Goal: Task Accomplishment & Management: Manage account settings

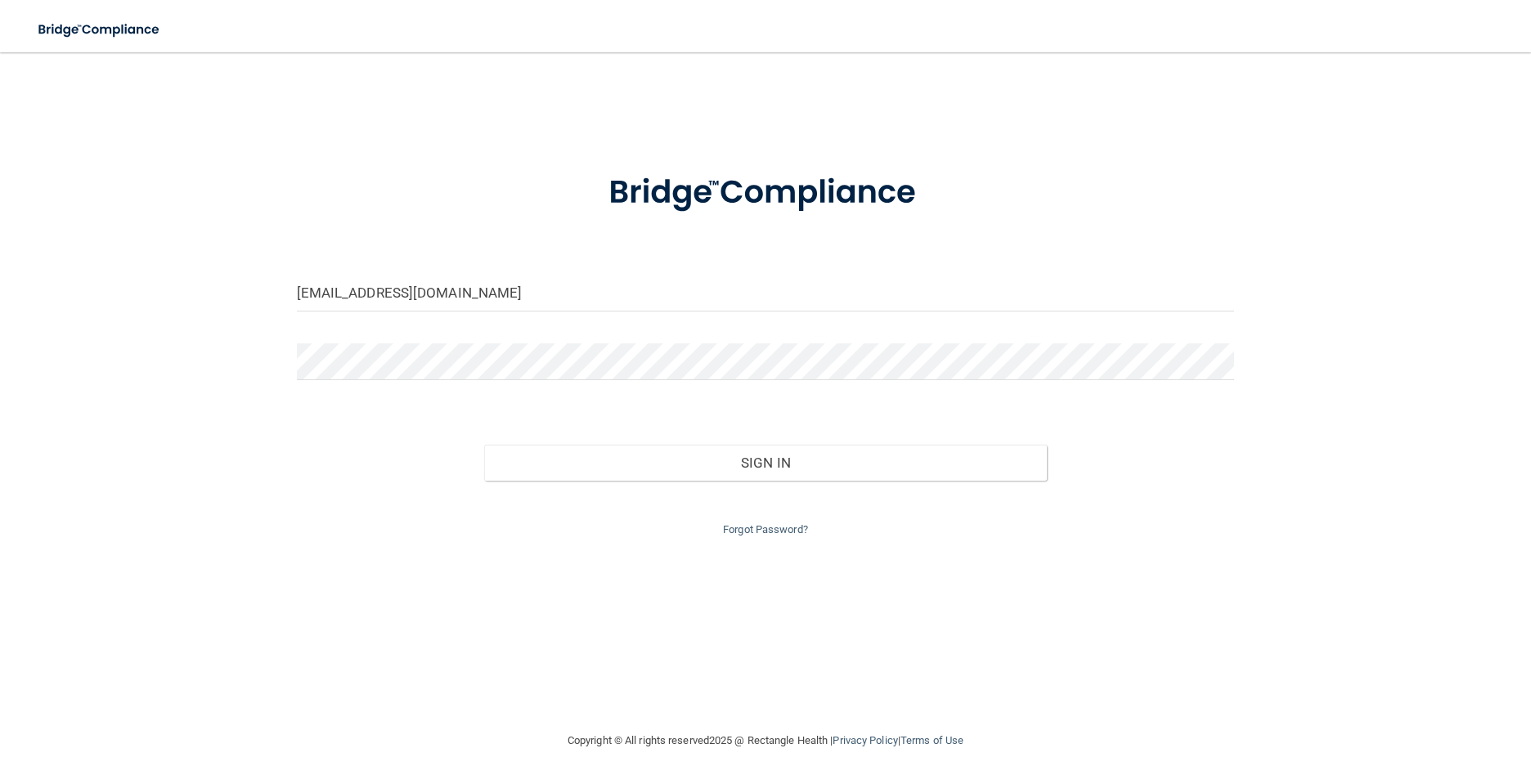
click at [1227, 287] on keeper-lock "Open Keeper Popup" at bounding box center [1221, 293] width 20 height 20
type input "[EMAIL_ADDRESS][DOMAIN_NAME]"
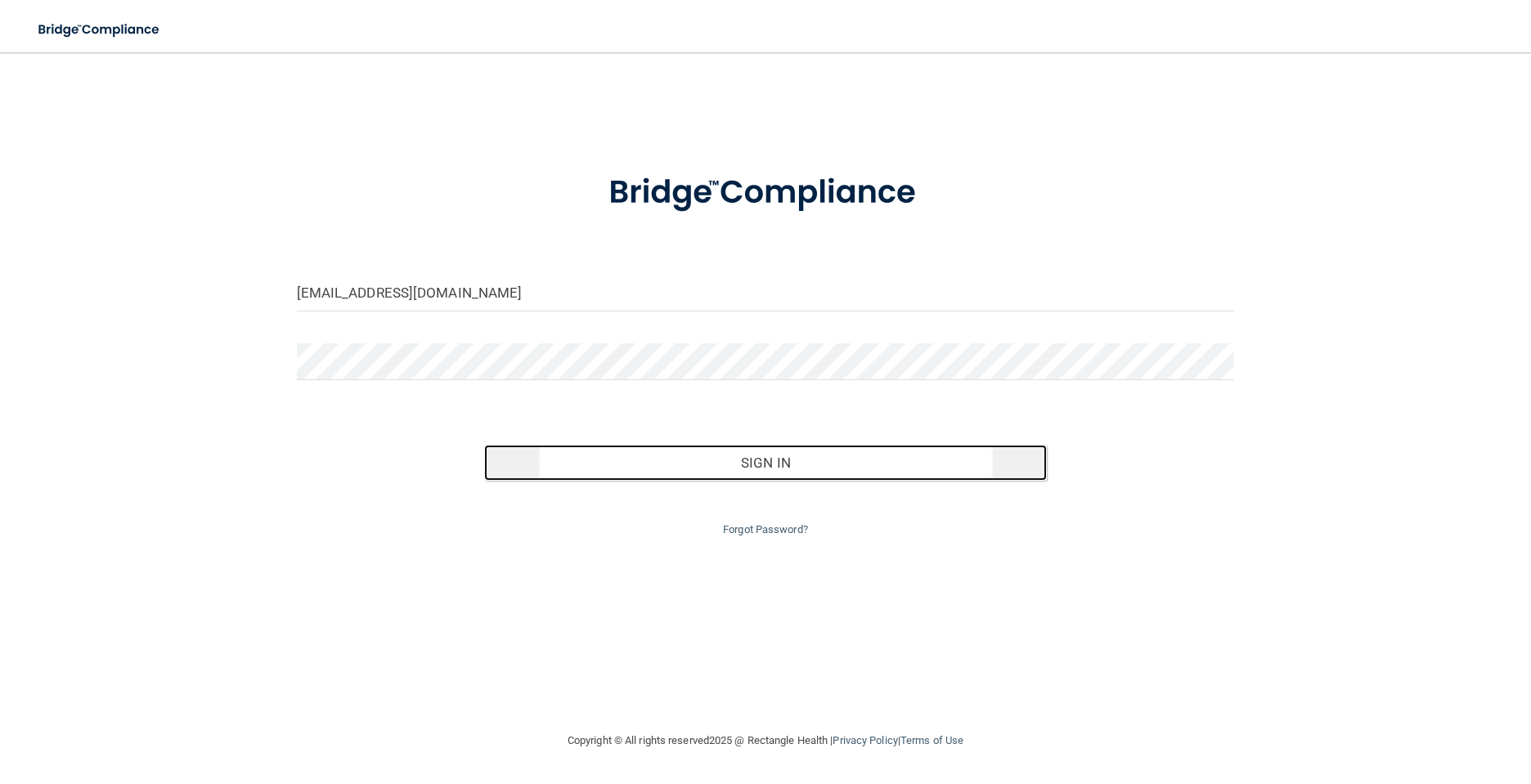
click at [751, 470] on button "Sign In" at bounding box center [766, 462] width 563 height 36
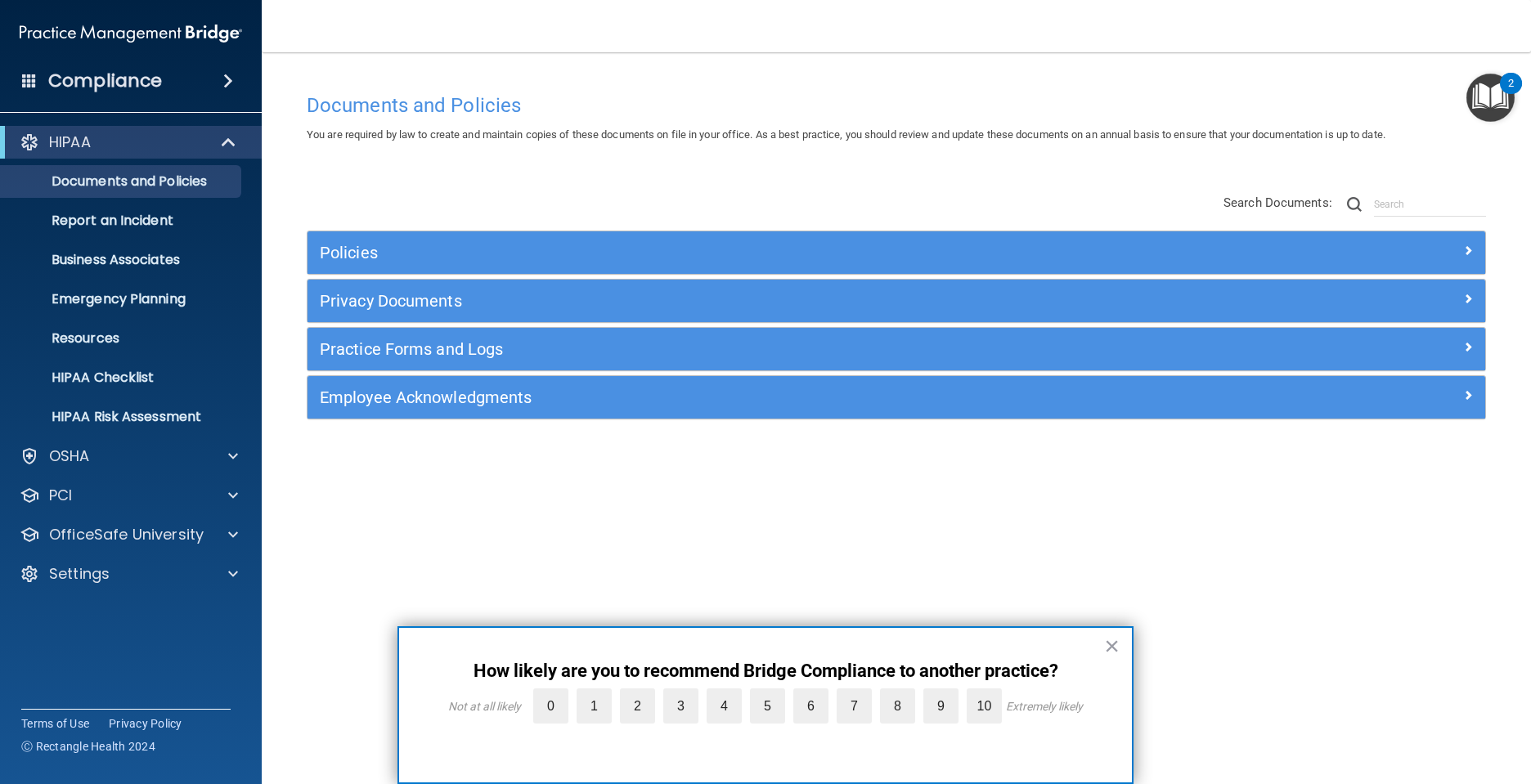
click at [1114, 647] on button "×" at bounding box center [1111, 646] width 16 height 26
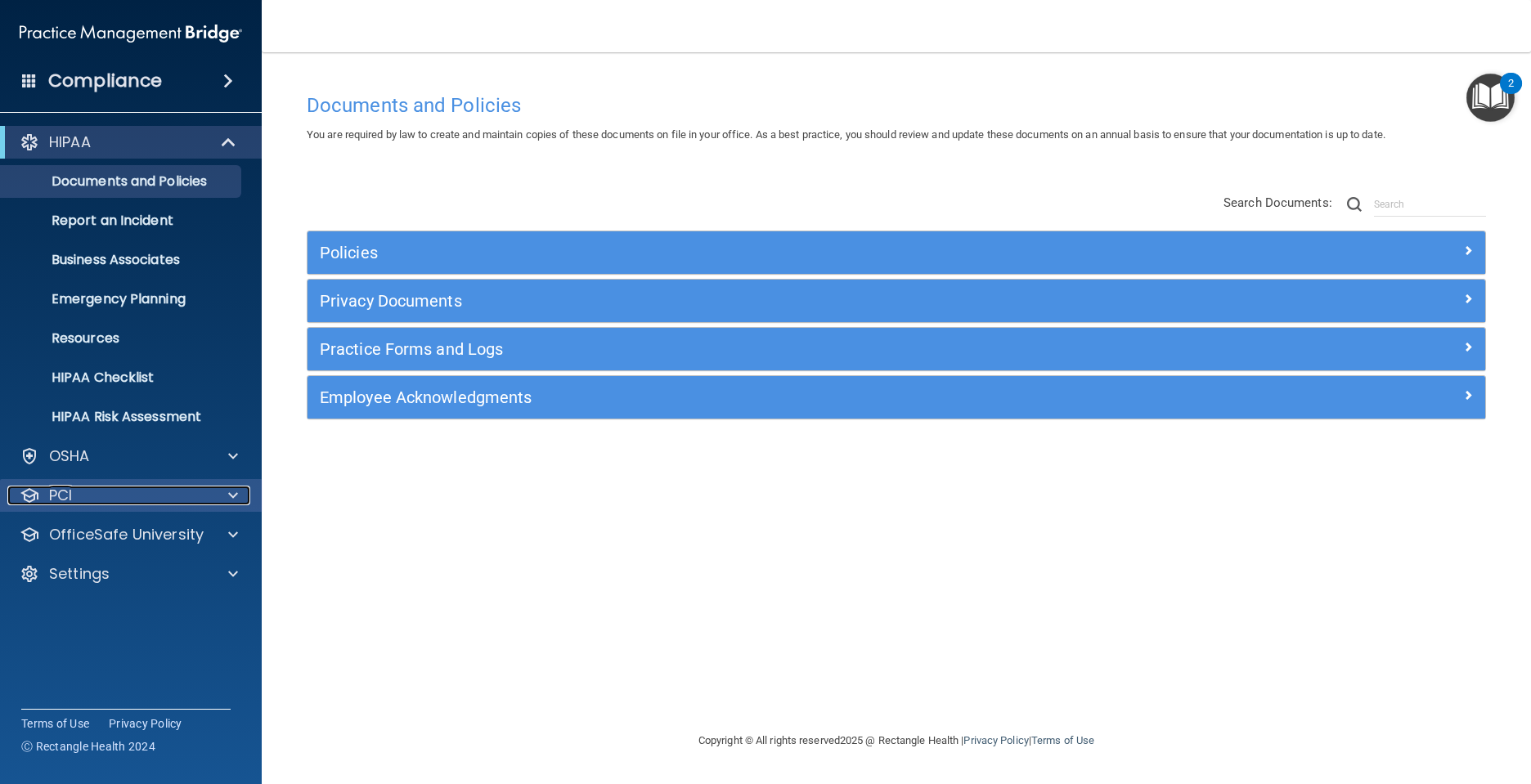
click at [227, 492] on div at bounding box center [230, 495] width 40 height 20
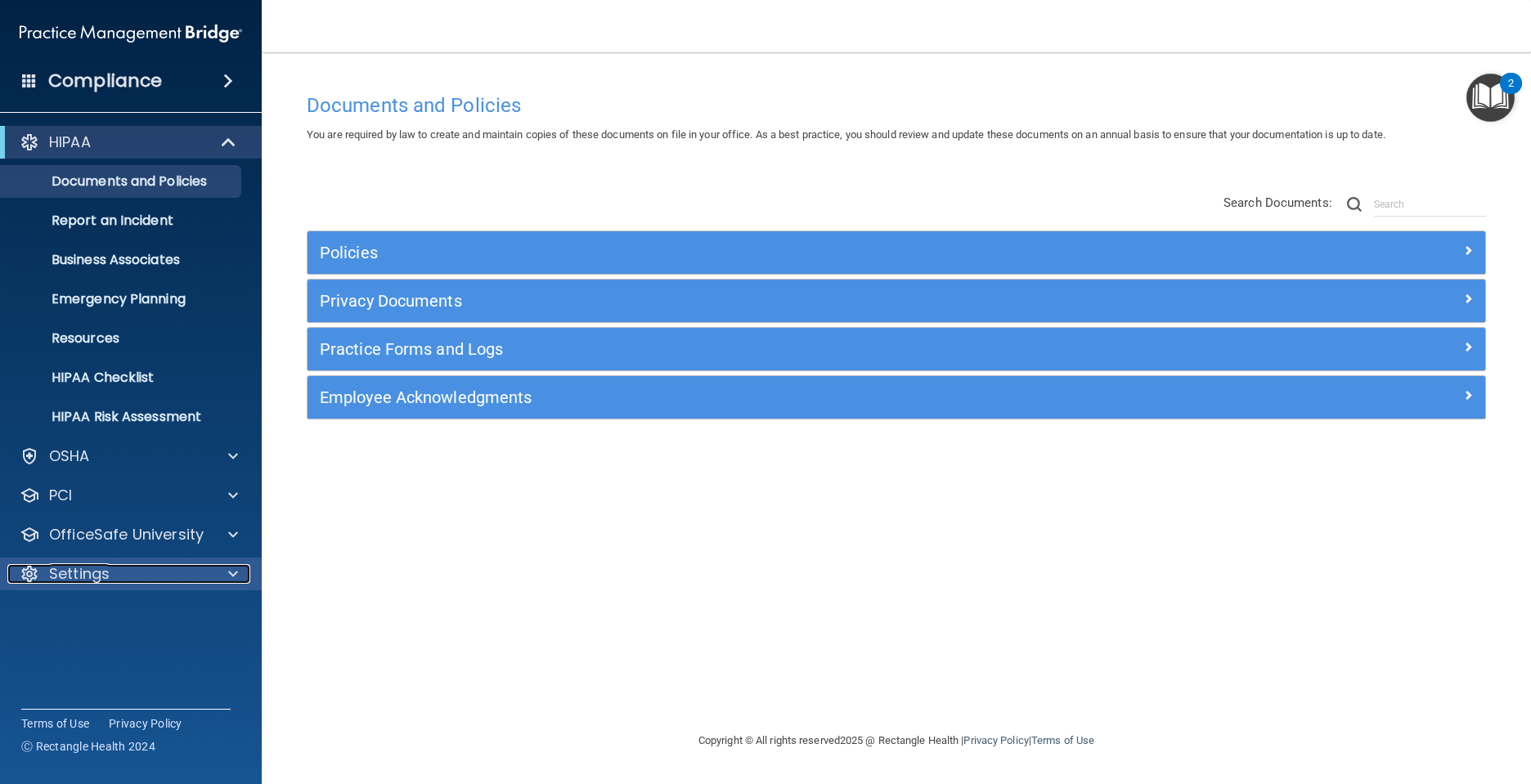
click at [231, 572] on span at bounding box center [233, 573] width 9 height 20
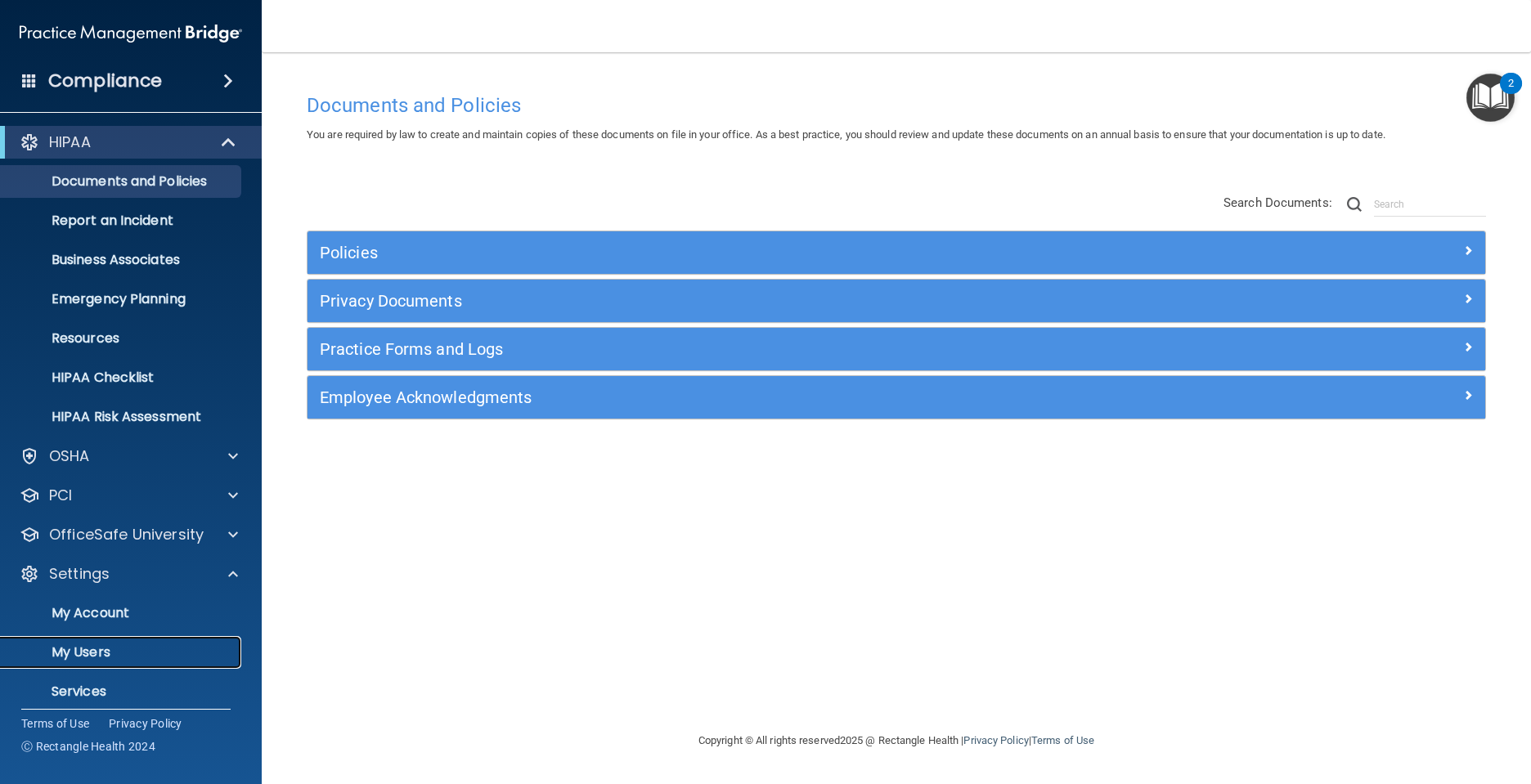
click at [87, 648] on p "My Users" at bounding box center [121, 651] width 223 height 16
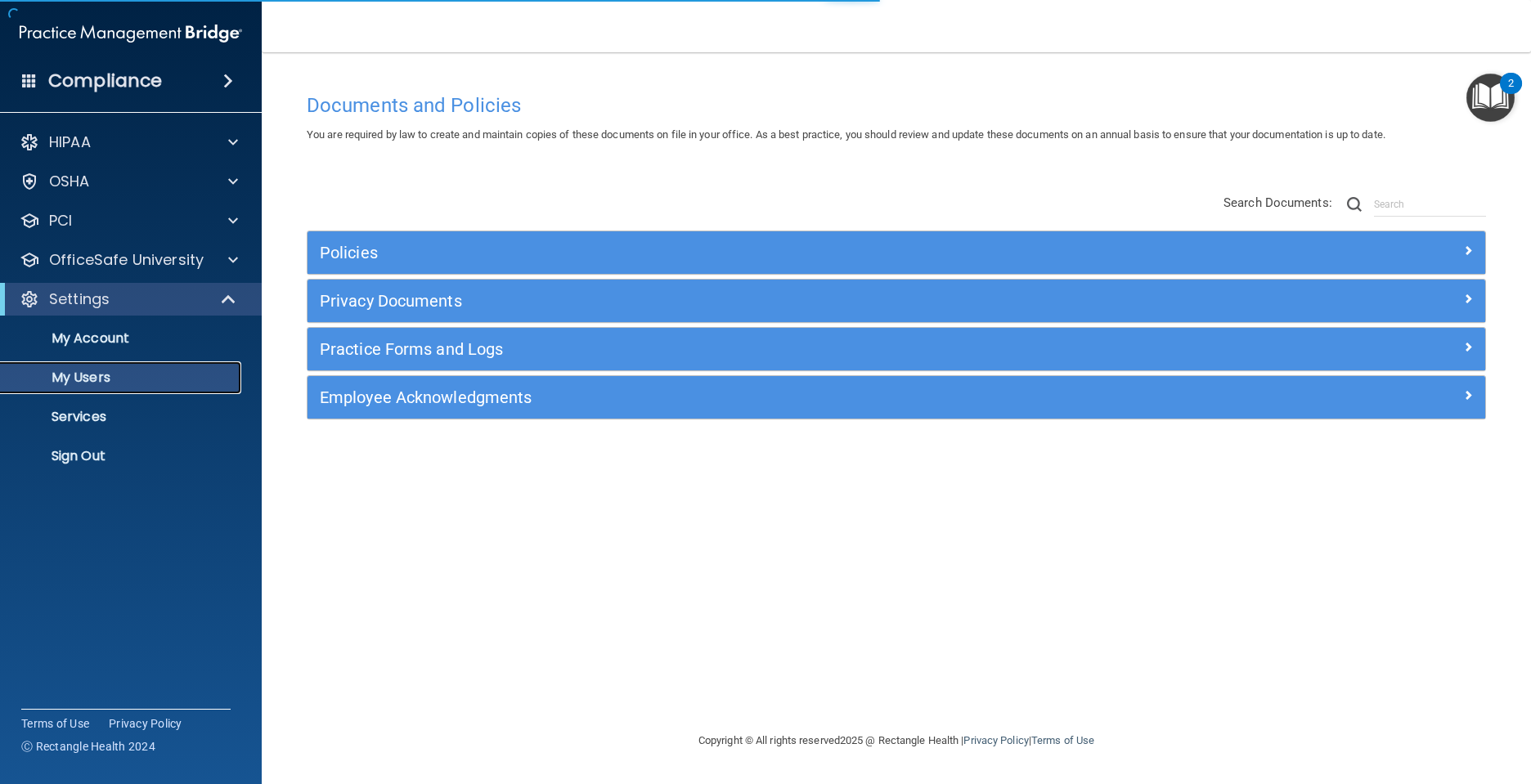
select select "20"
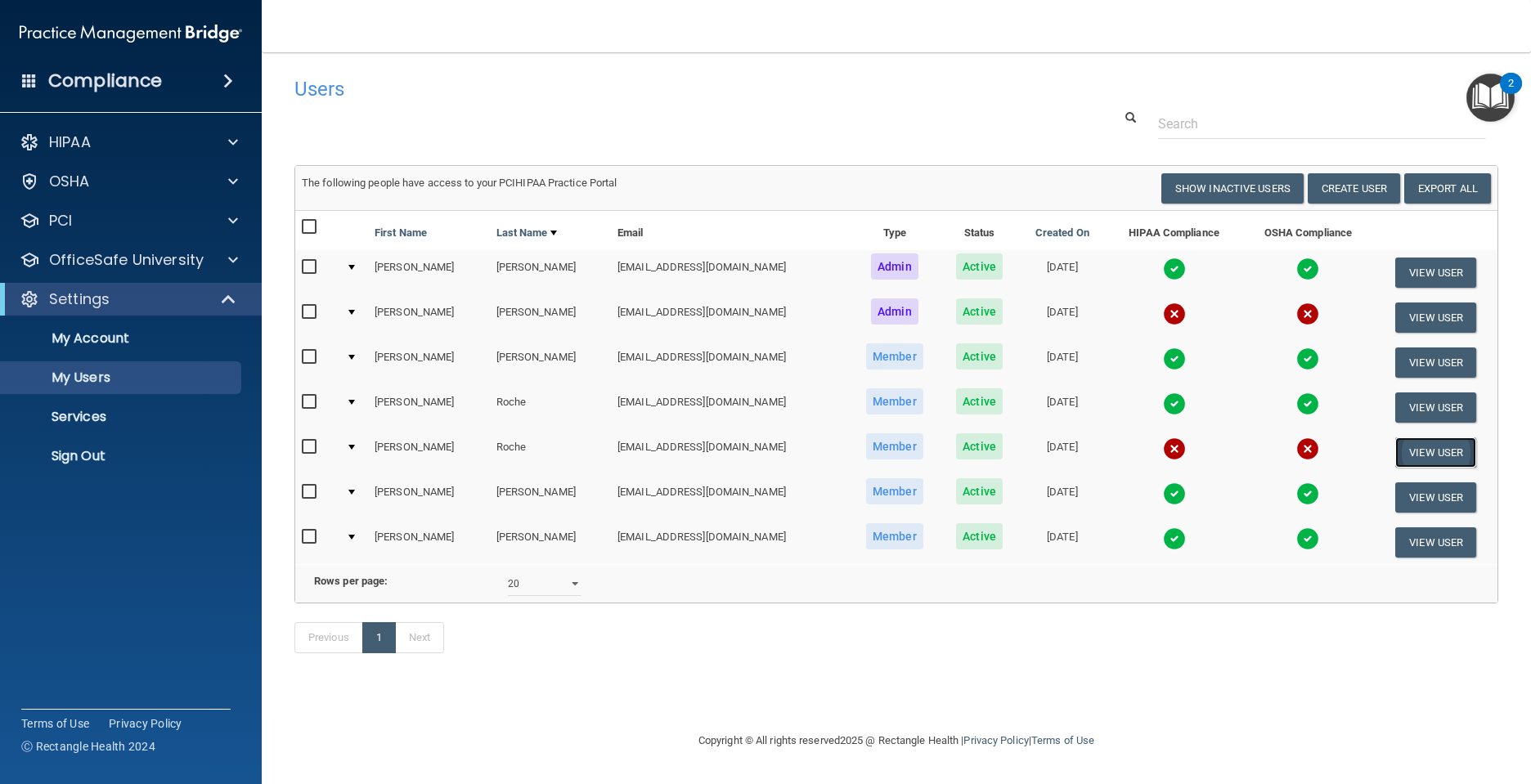
click at [1428, 451] on button "View User" at bounding box center [1436, 453] width 81 height 30
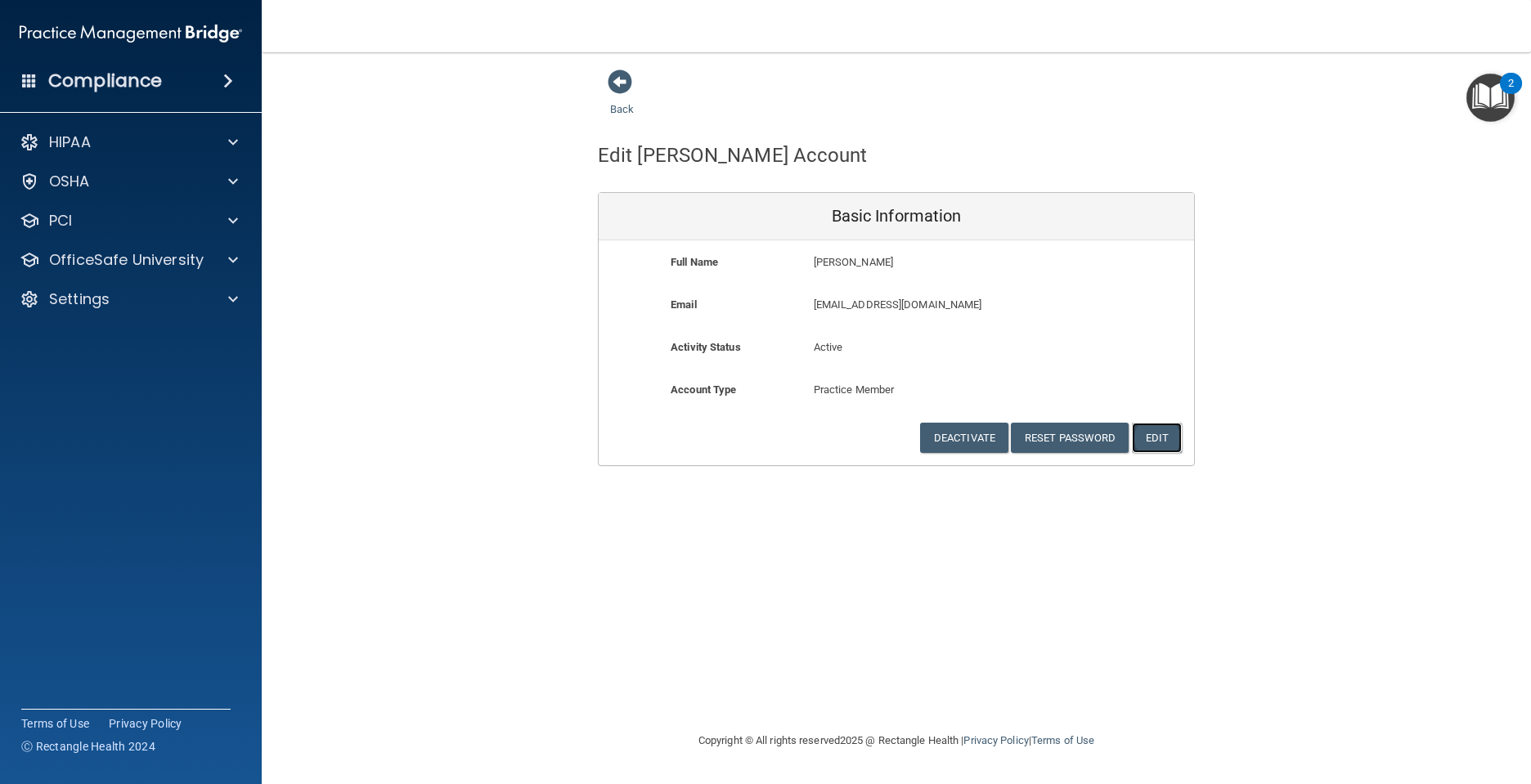
click at [1170, 439] on button "Edit" at bounding box center [1156, 438] width 50 height 30
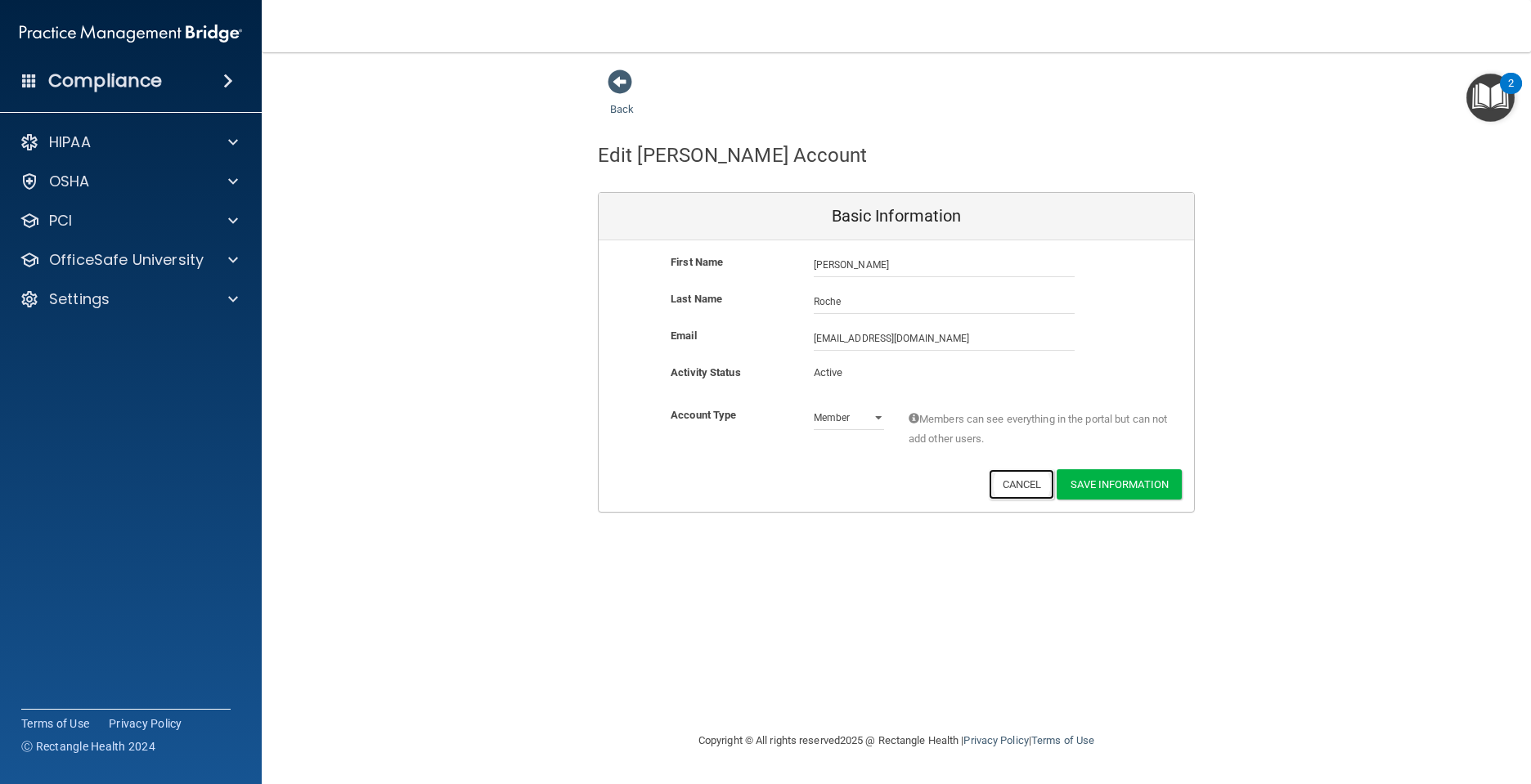
click at [1007, 486] on button "Cancel" at bounding box center [1022, 485] width 66 height 30
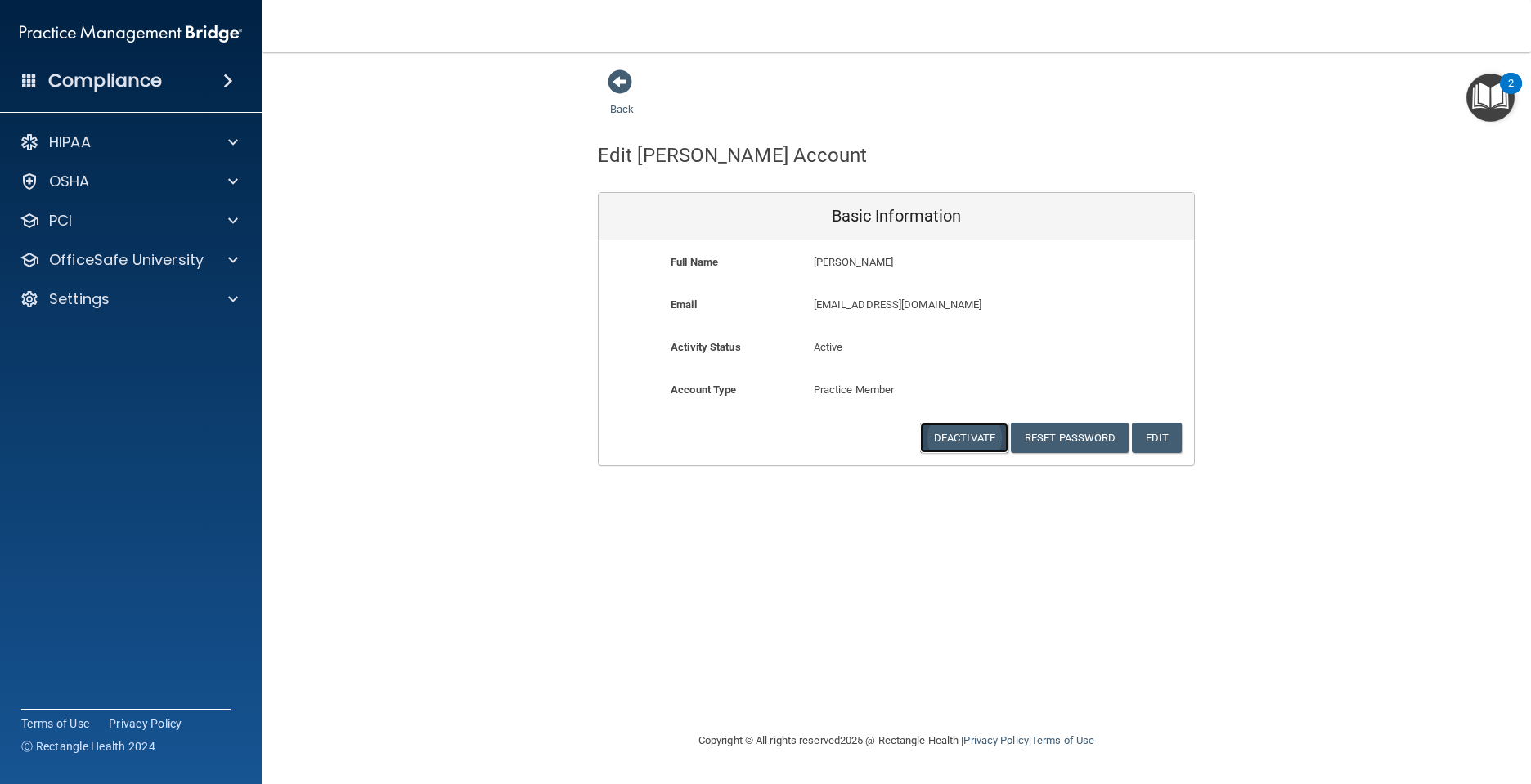
click at [950, 439] on button "Deactivate" at bounding box center [964, 438] width 89 height 30
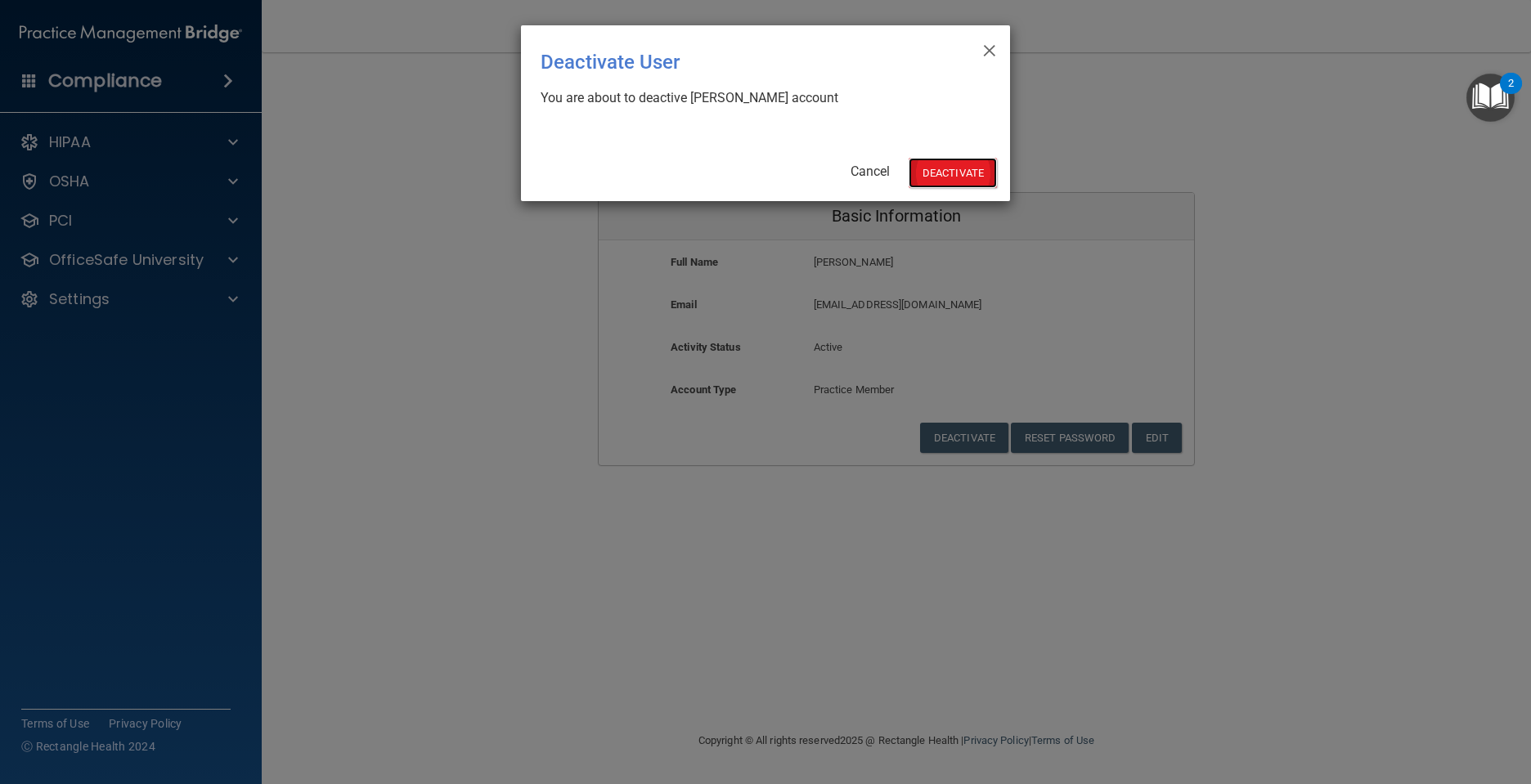
click at [961, 169] on button "Deactivate" at bounding box center [953, 173] width 89 height 30
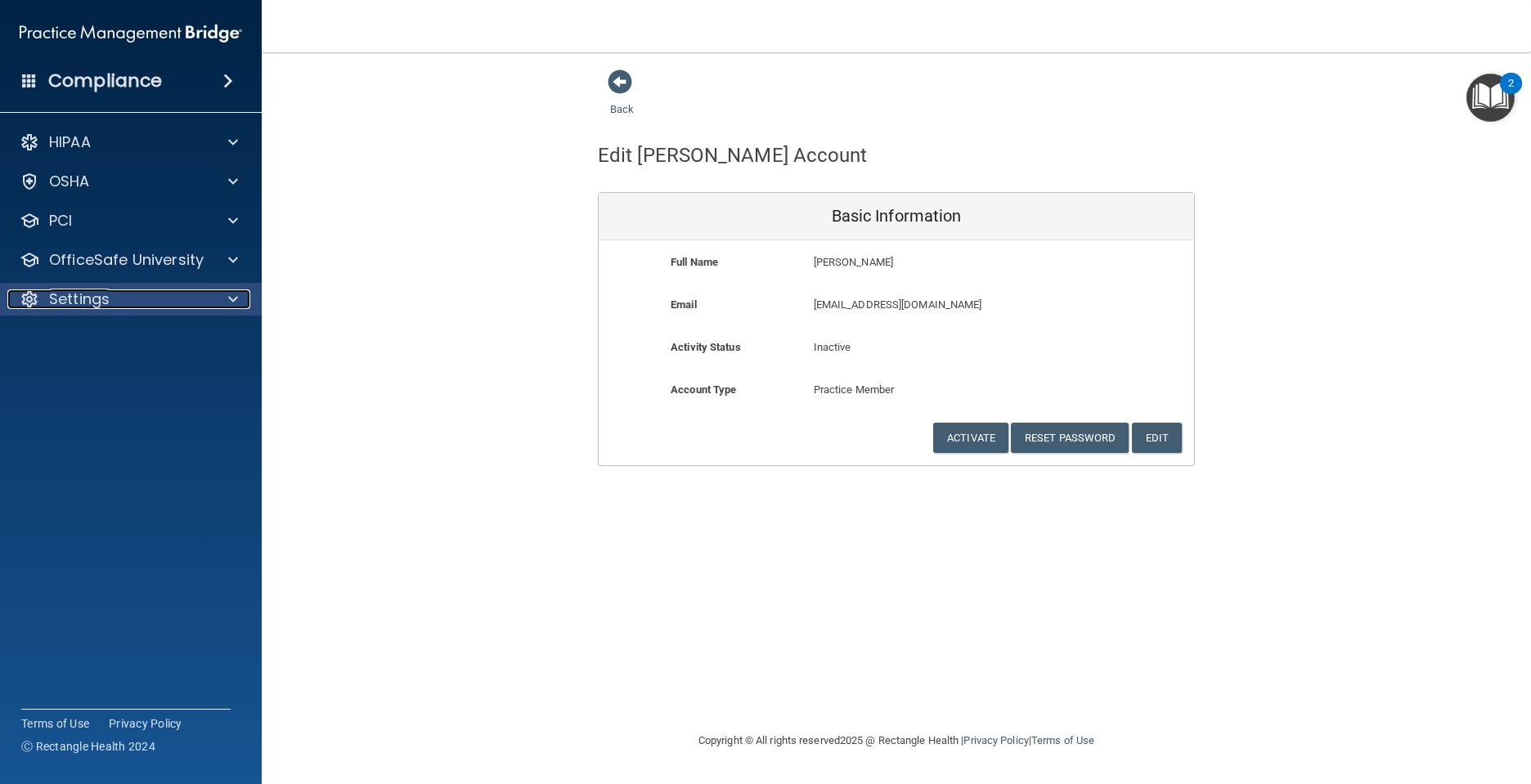
click at [234, 299] on span at bounding box center [233, 298] width 9 height 20
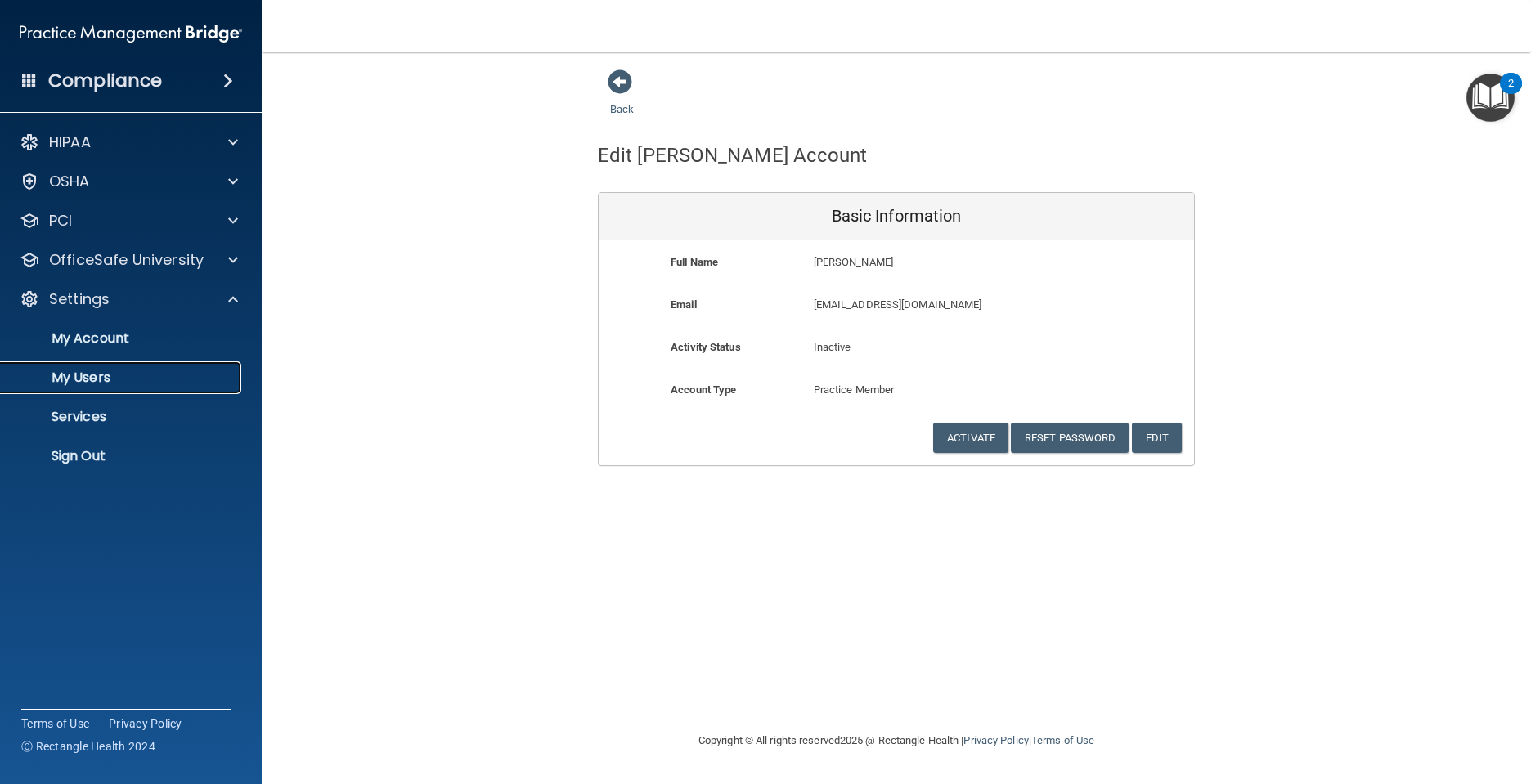
click at [101, 378] on p "My Users" at bounding box center [121, 377] width 223 height 16
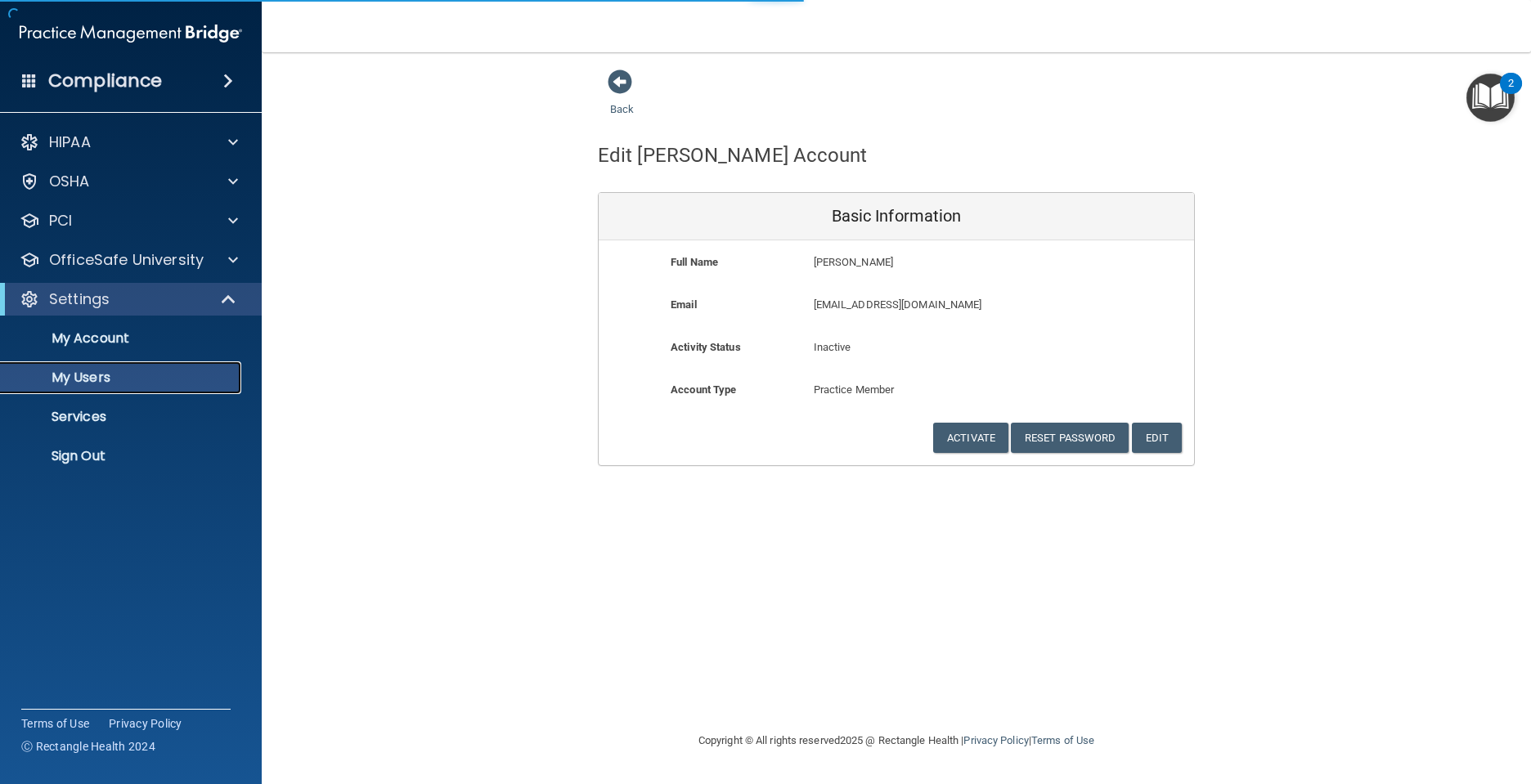
select select "20"
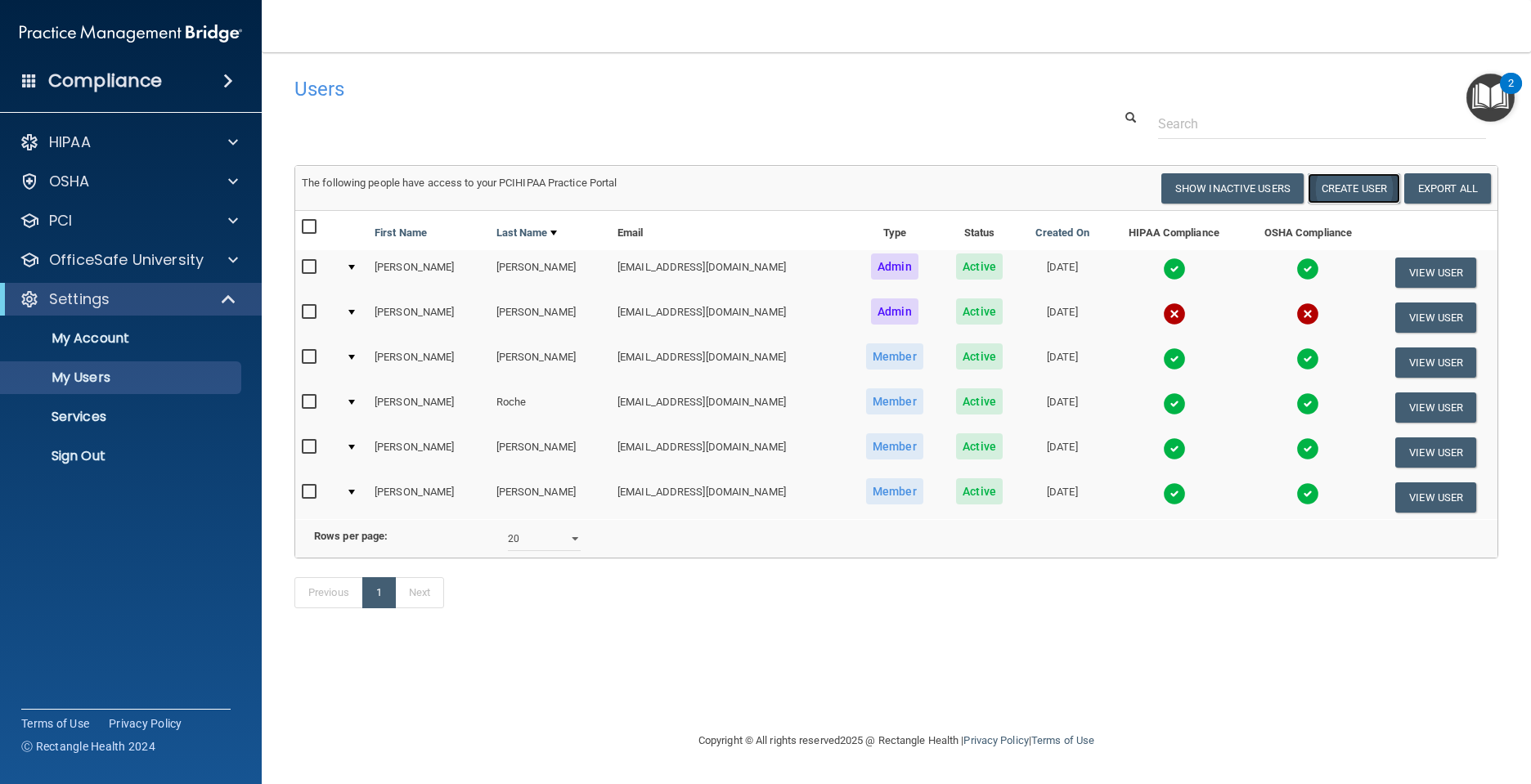
click at [1342, 192] on button "Create User" at bounding box center [1354, 188] width 92 height 30
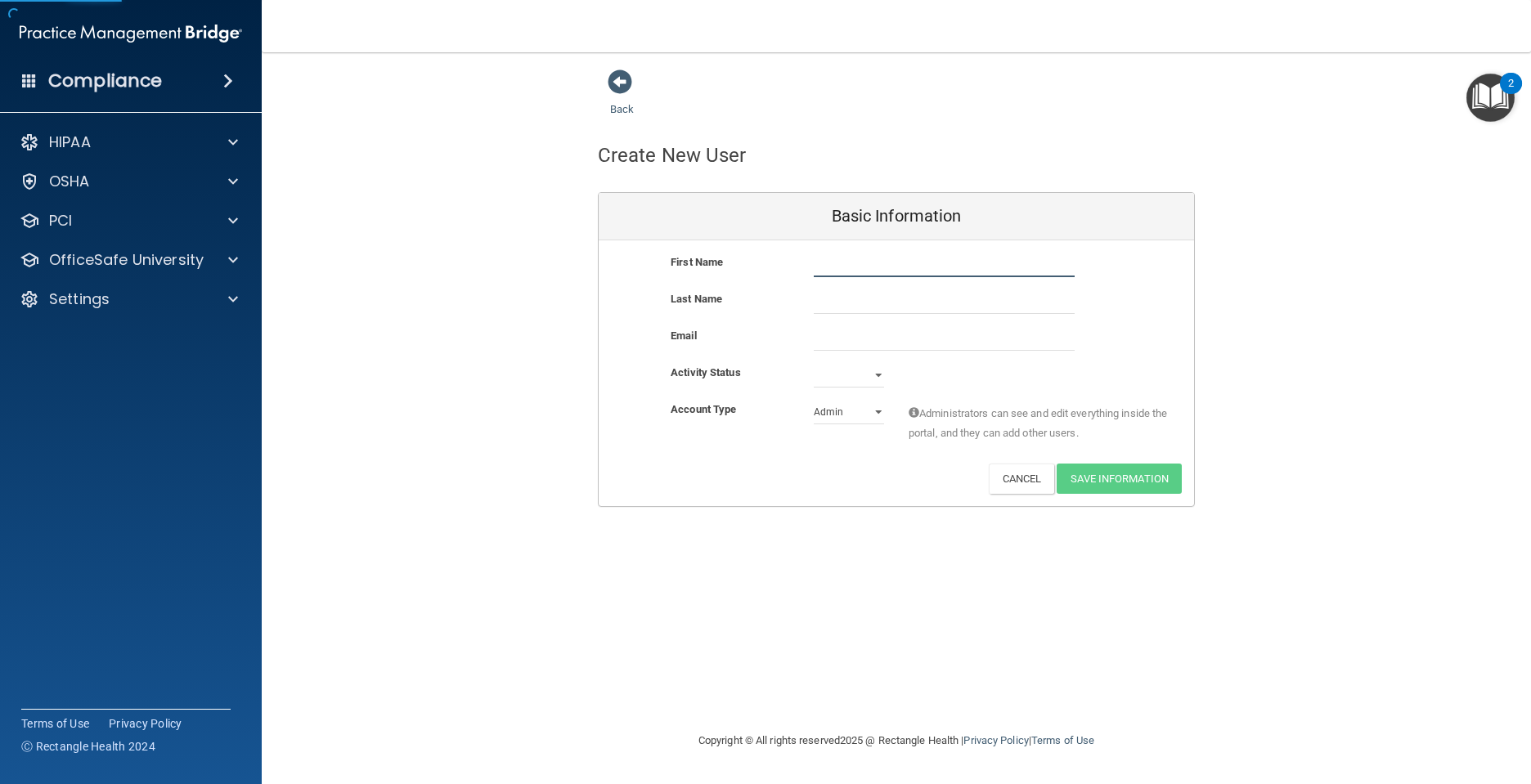
click at [846, 266] on input "text" at bounding box center [943, 264] width 261 height 24
type input "Kerenha"
click at [844, 298] on input "text" at bounding box center [943, 301] width 261 height 24
type input "Teran Rekwest"
click at [856, 340] on input "email" at bounding box center [943, 339] width 261 height 24
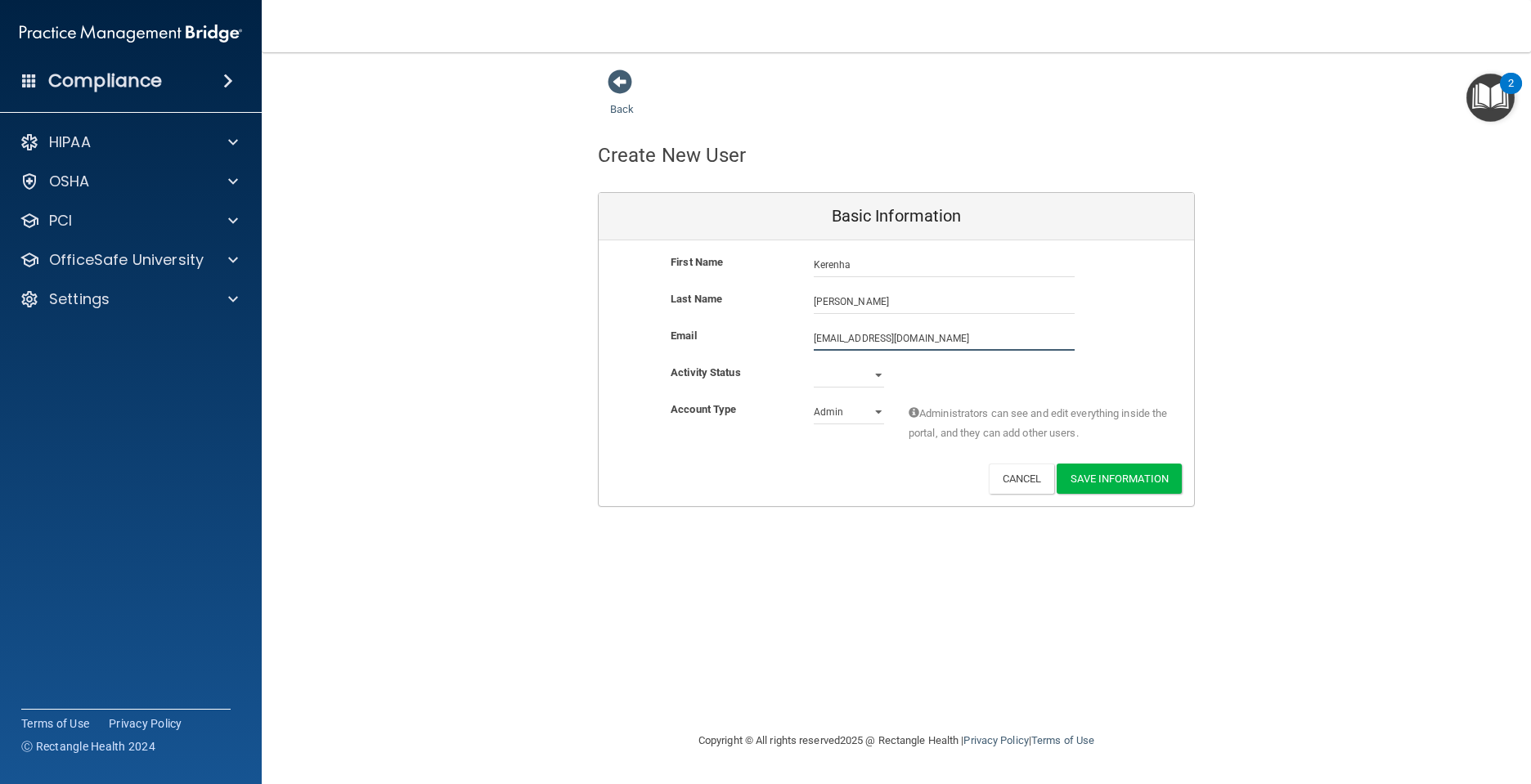
type input "kekeewestt@gmail.com"
click at [877, 375] on select "Active Inactive" at bounding box center [848, 378] width 71 height 24
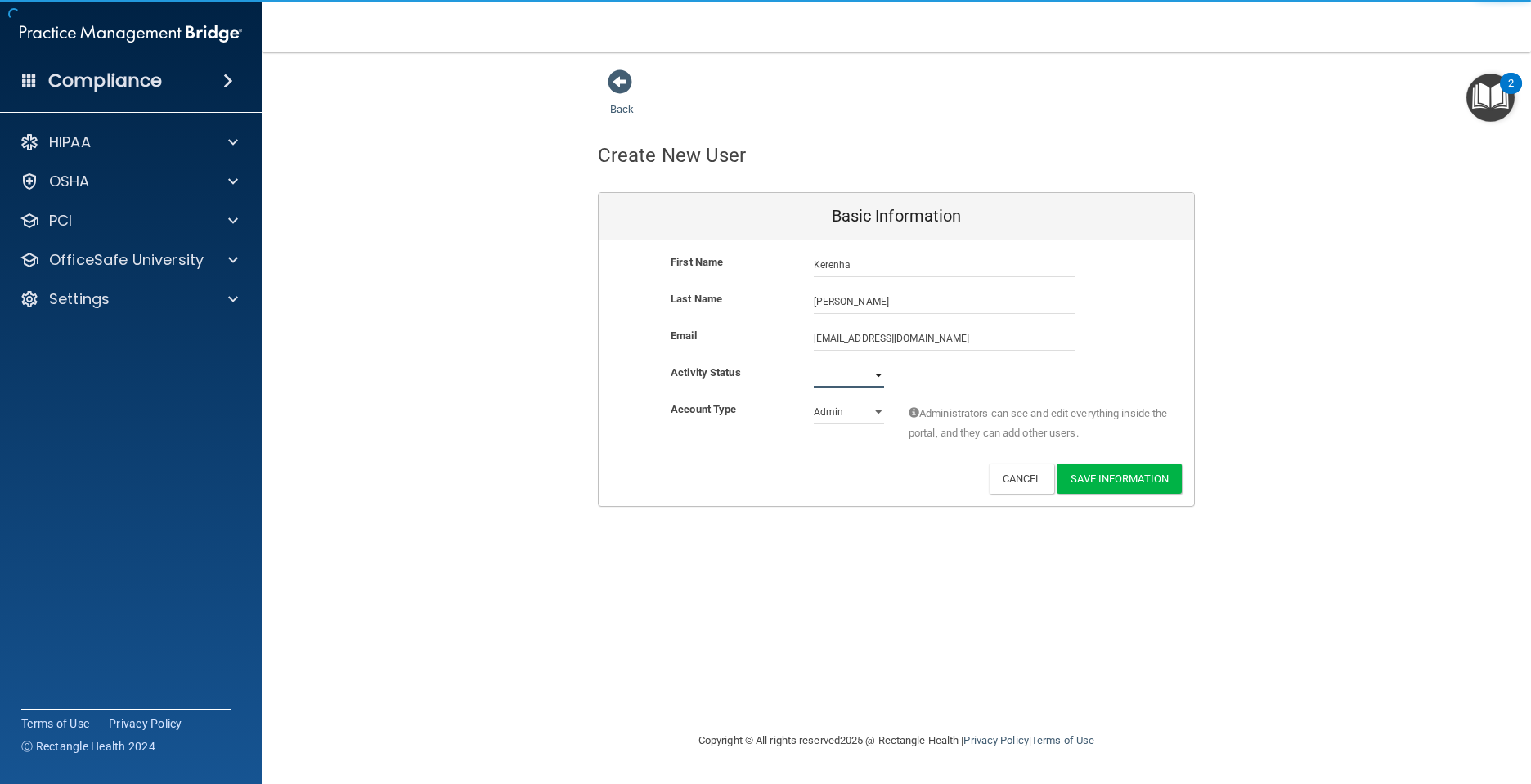
select select "active"
click at [814, 363] on select "Active Inactive" at bounding box center [848, 376] width 71 height 24
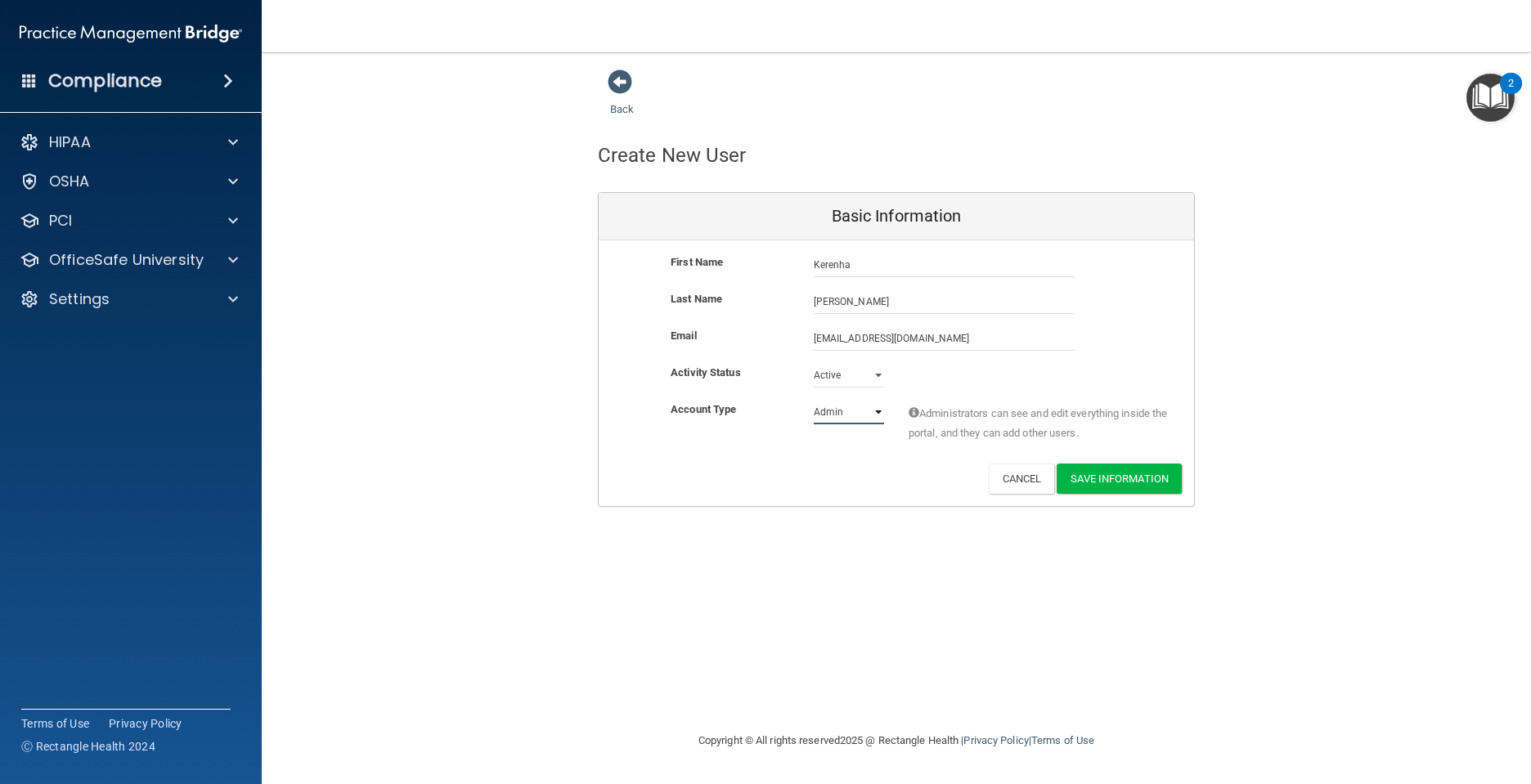
click at [875, 417] on select "Admin Member" at bounding box center [848, 412] width 71 height 24
select select "practice_member"
click at [814, 400] on select "Admin Member" at bounding box center [848, 412] width 71 height 24
click at [1112, 479] on button "Save Information" at bounding box center [1119, 478] width 125 height 30
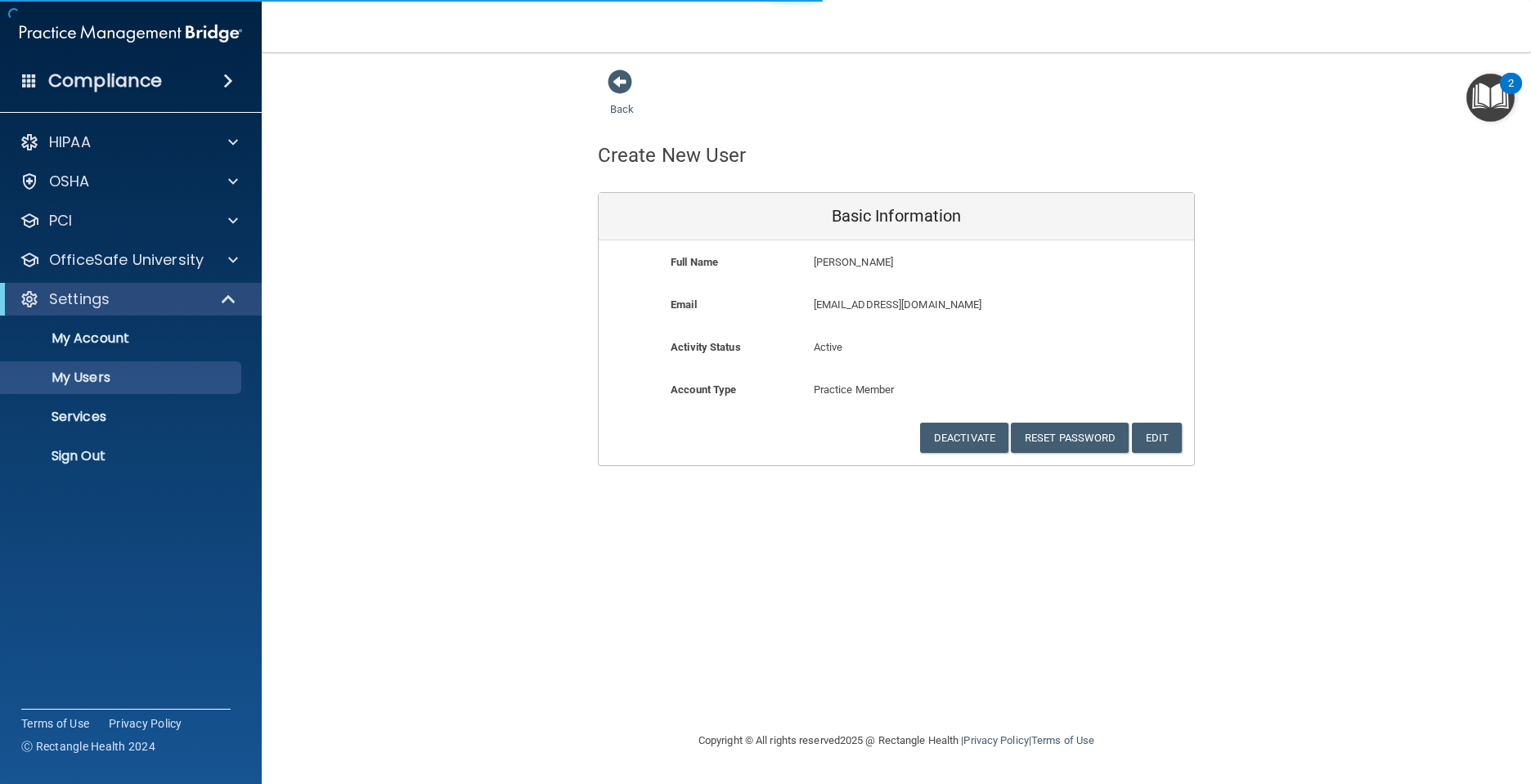
select select "20"
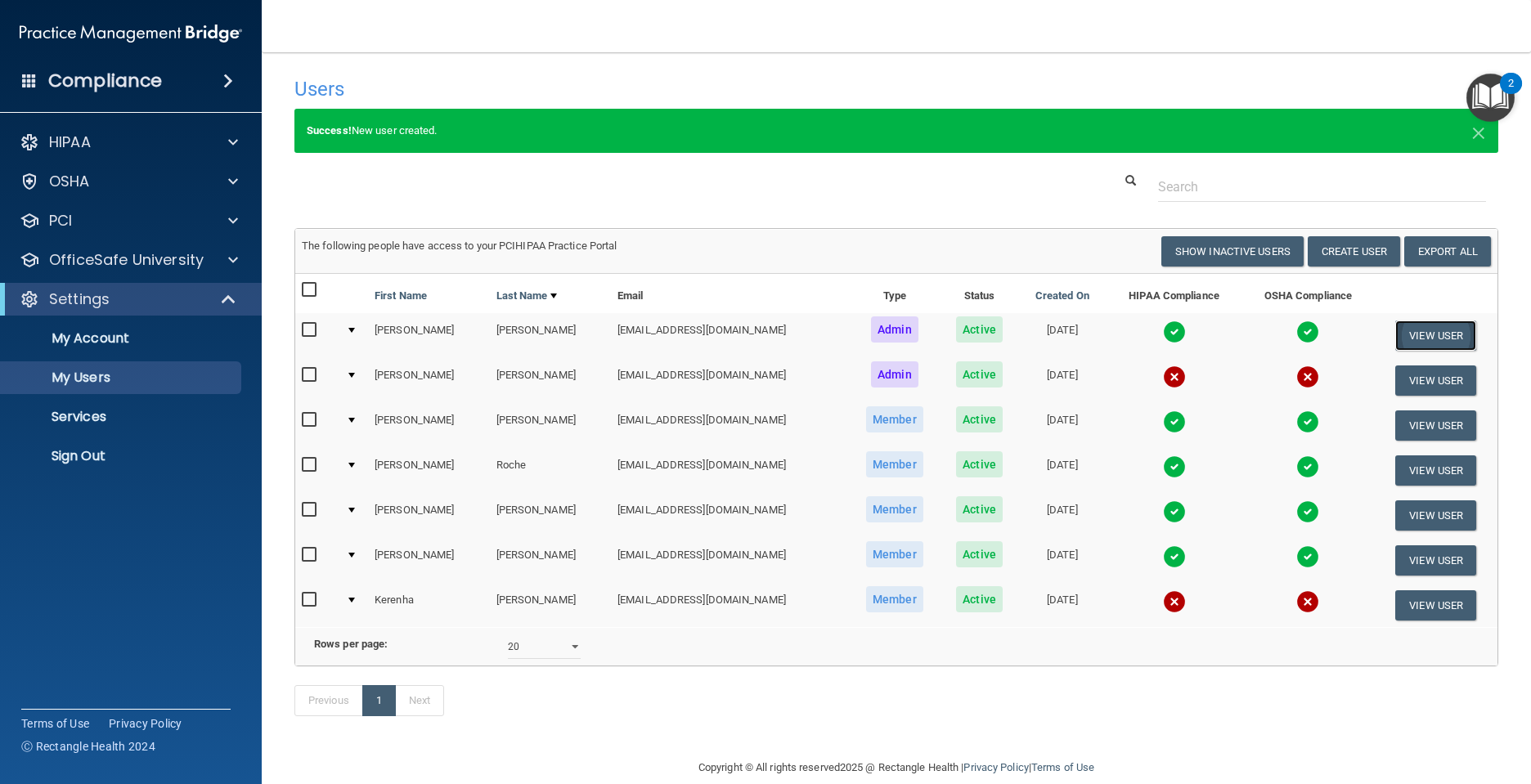
click at [1424, 336] on button "View User" at bounding box center [1436, 335] width 81 height 30
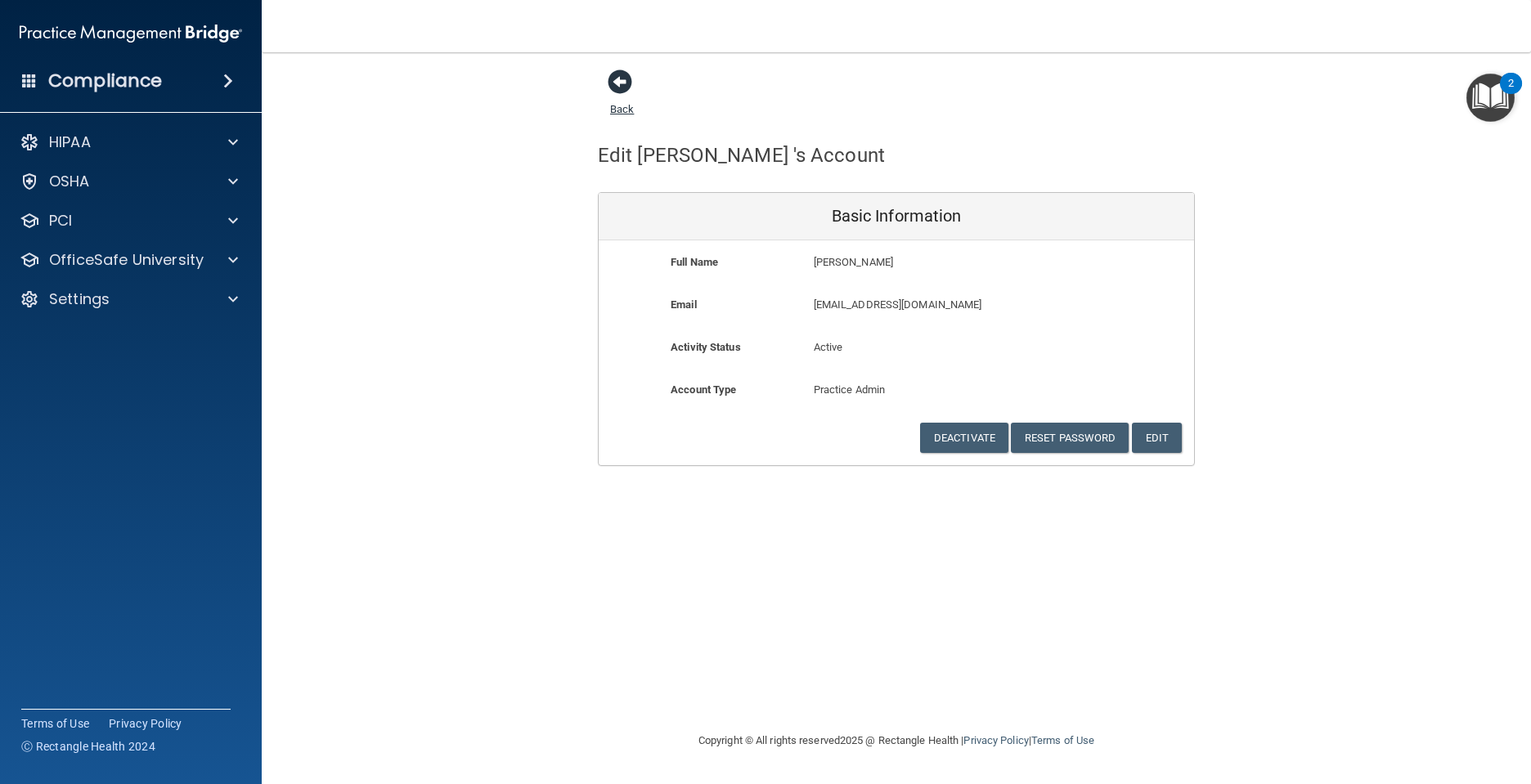
click at [621, 77] on span at bounding box center [620, 82] width 24 height 24
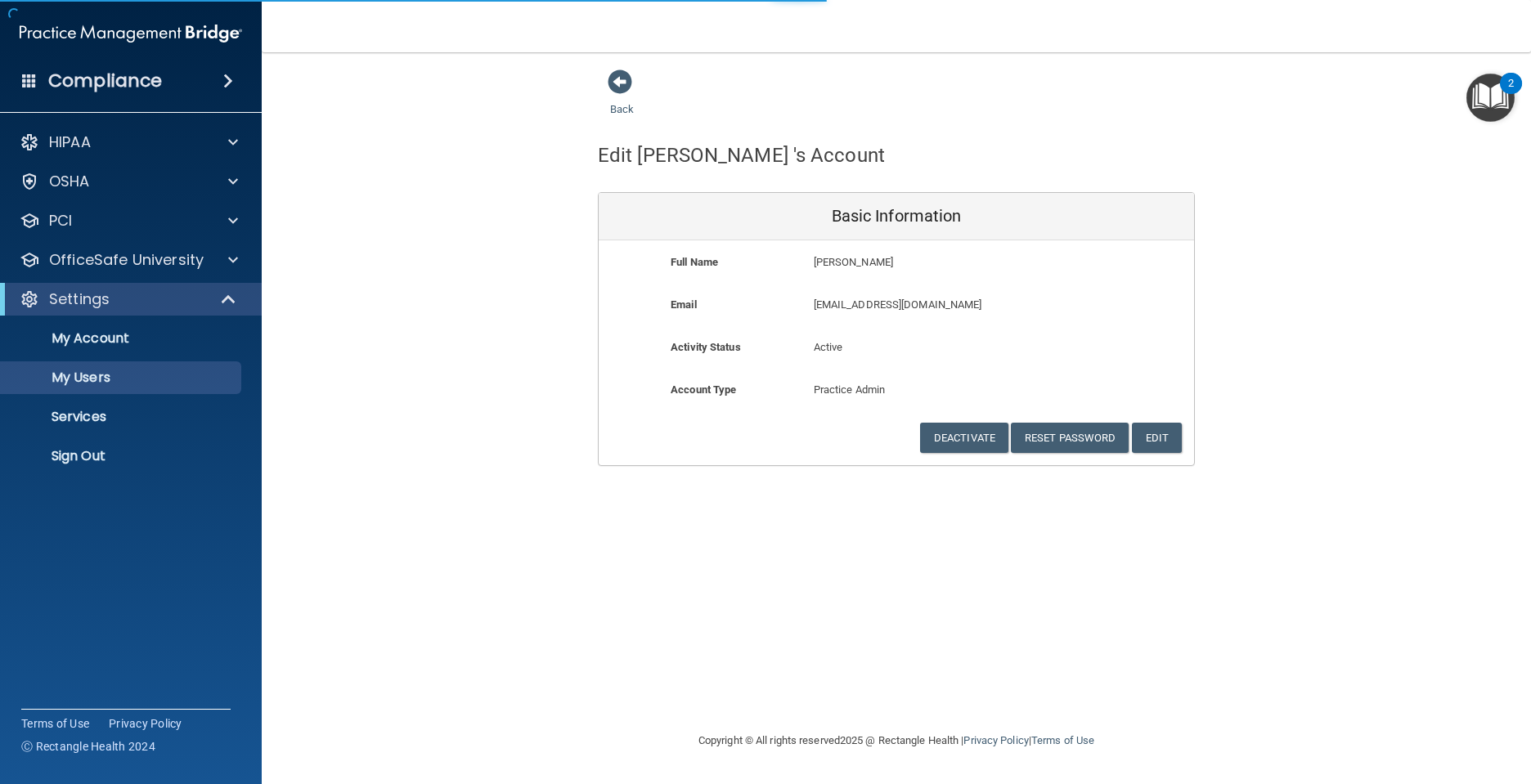
select select "20"
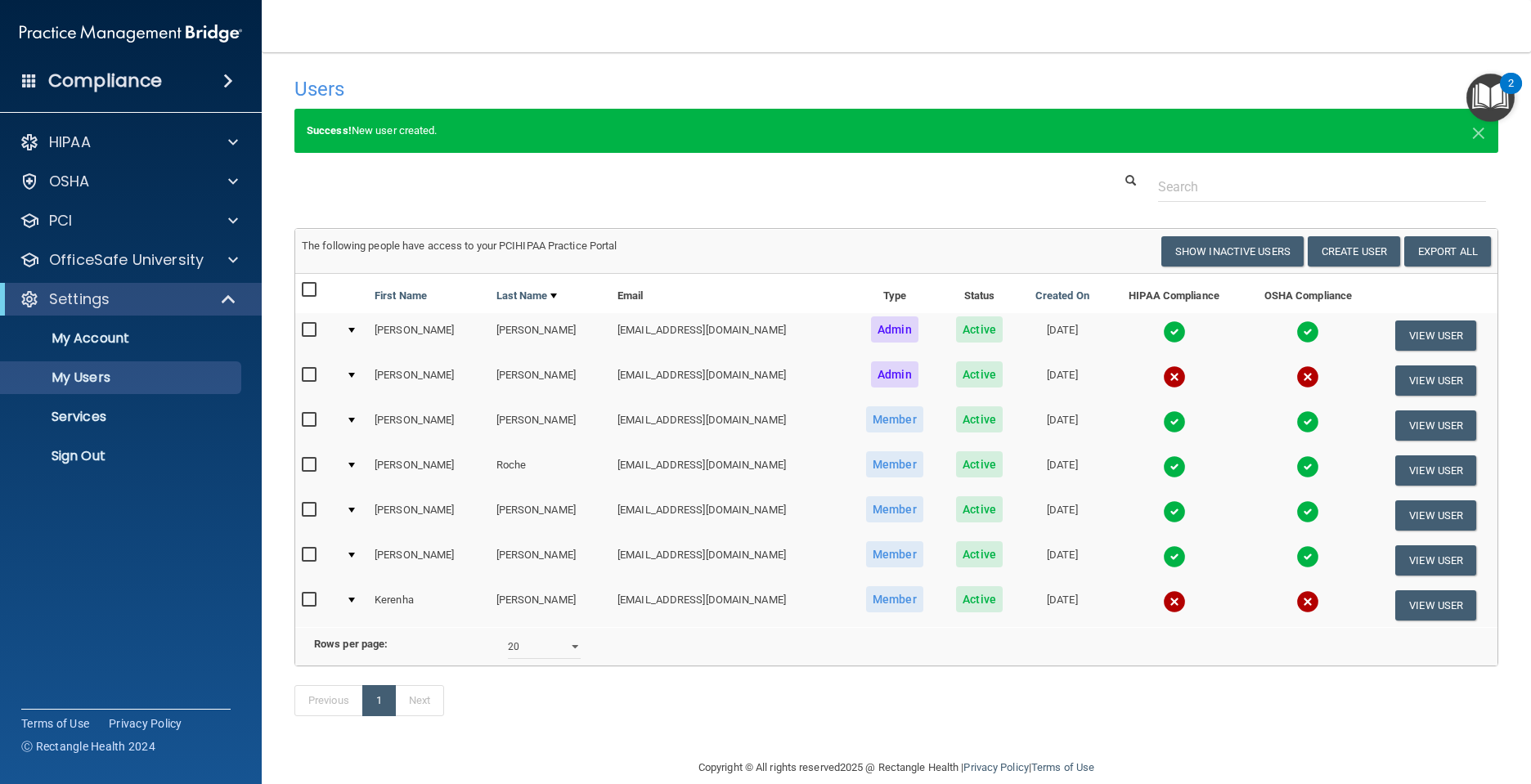
click at [1163, 334] on img at bounding box center [1174, 331] width 23 height 23
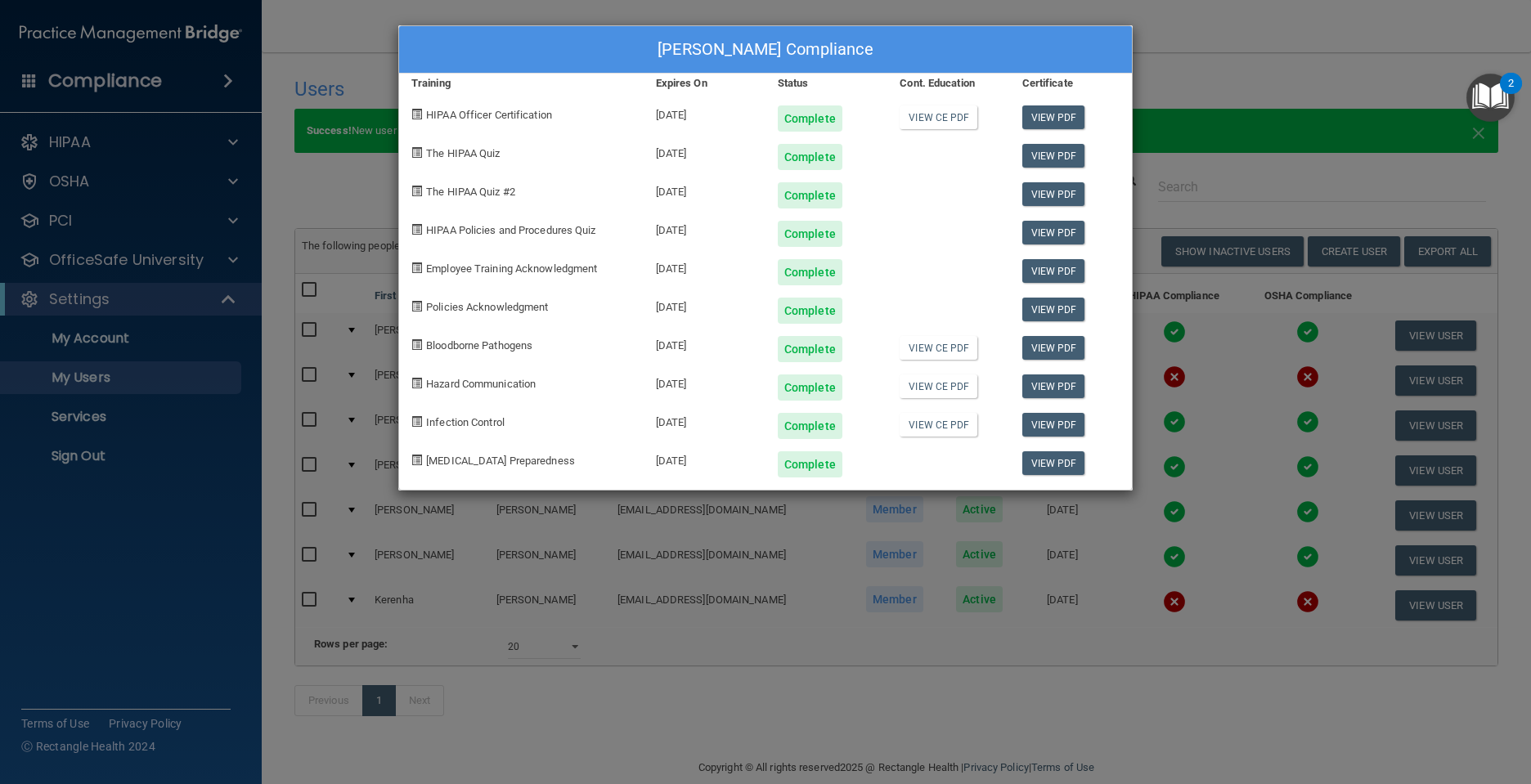
click at [1240, 79] on div "Yadira Cardona-Rohena's Compliance Training Expires On Status Cont. Education C…" at bounding box center [766, 392] width 1531 height 784
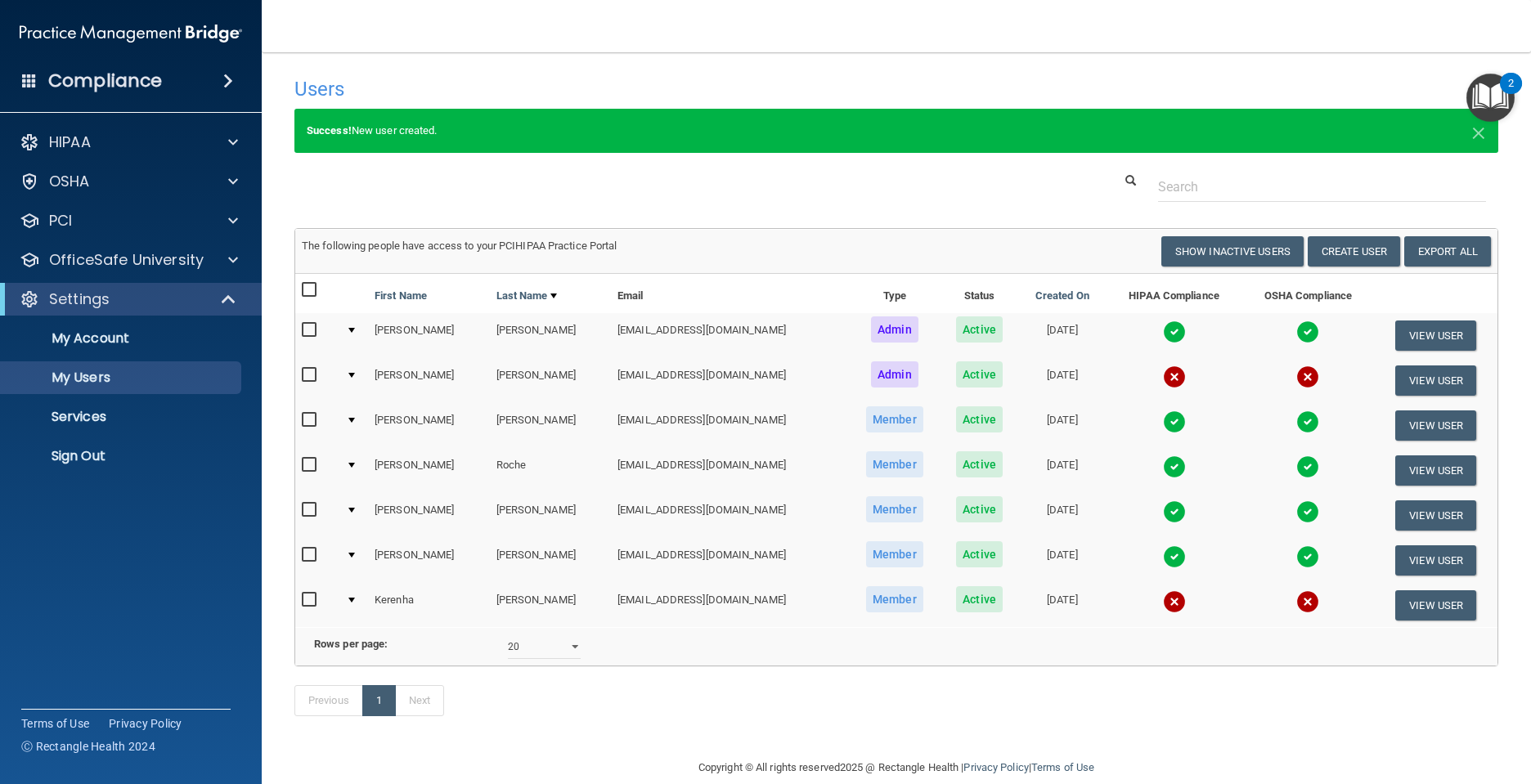
click at [1487, 103] on img "Open Resource Center, 2 new notifications" at bounding box center [1490, 97] width 48 height 48
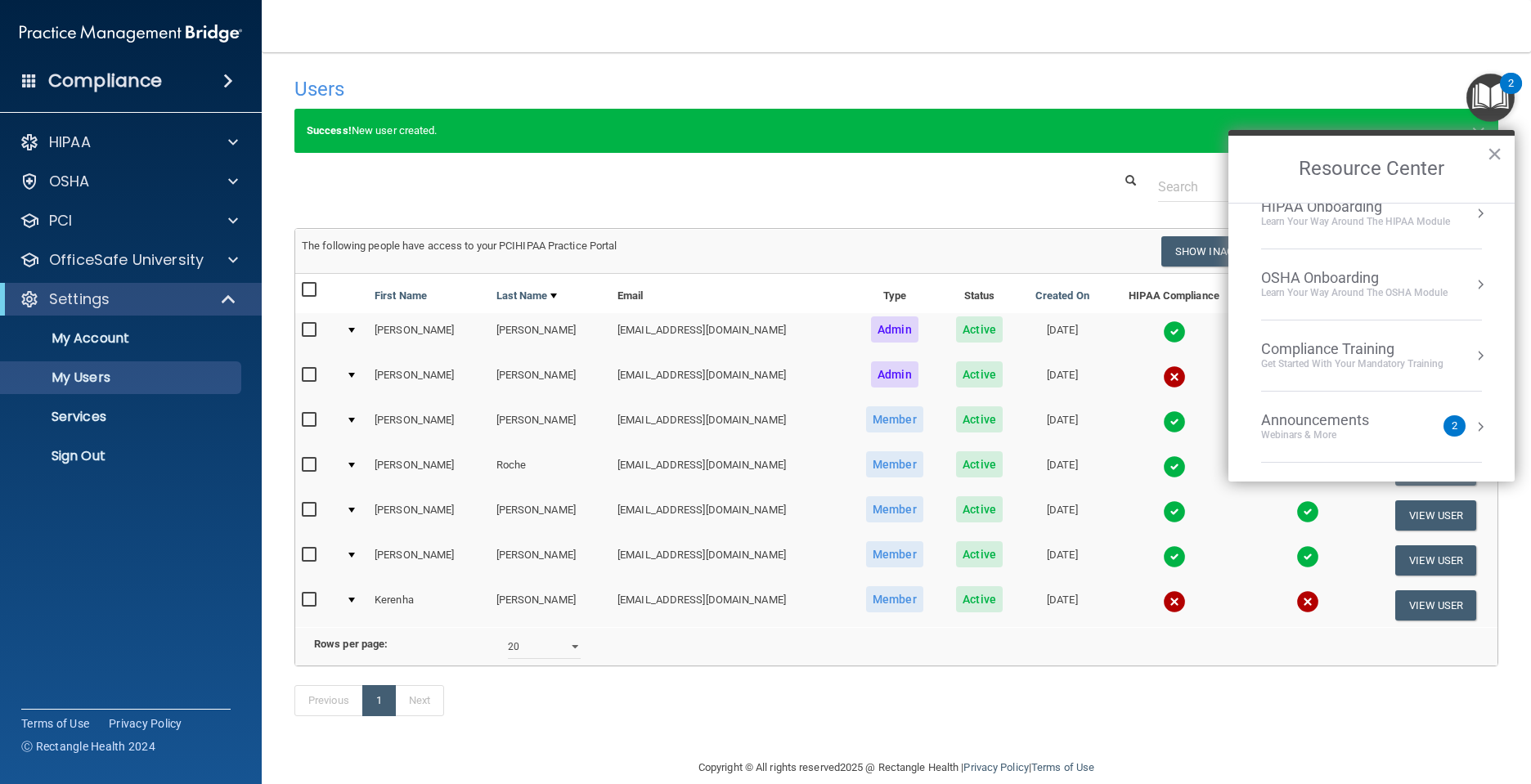
scroll to position [233, 0]
click at [1024, 160] on div "Success! New user created. ×" at bounding box center [896, 140] width 1229 height 63
click at [1497, 153] on button "×" at bounding box center [1494, 153] width 16 height 26
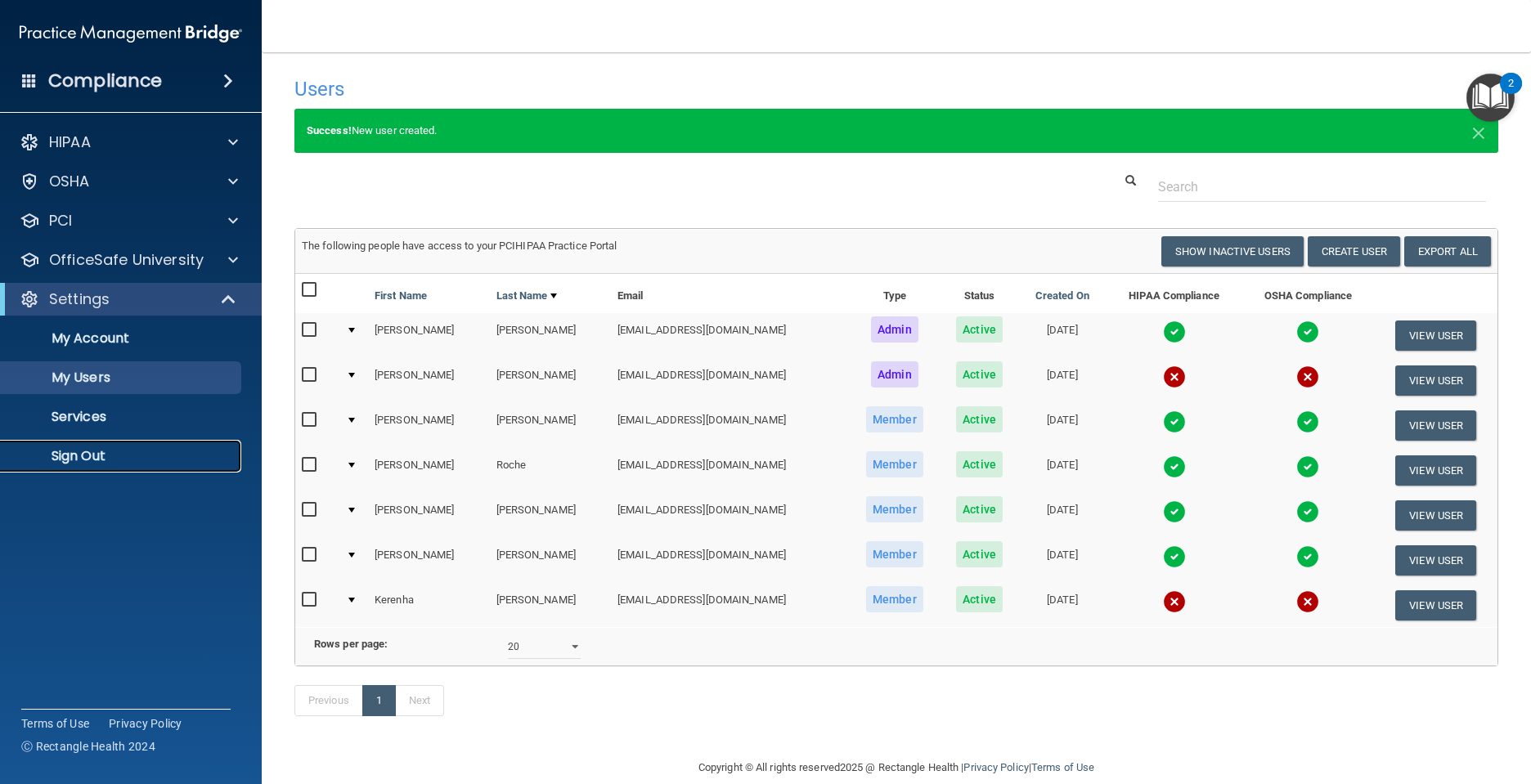
click at [90, 459] on p "Sign Out" at bounding box center [121, 456] width 223 height 16
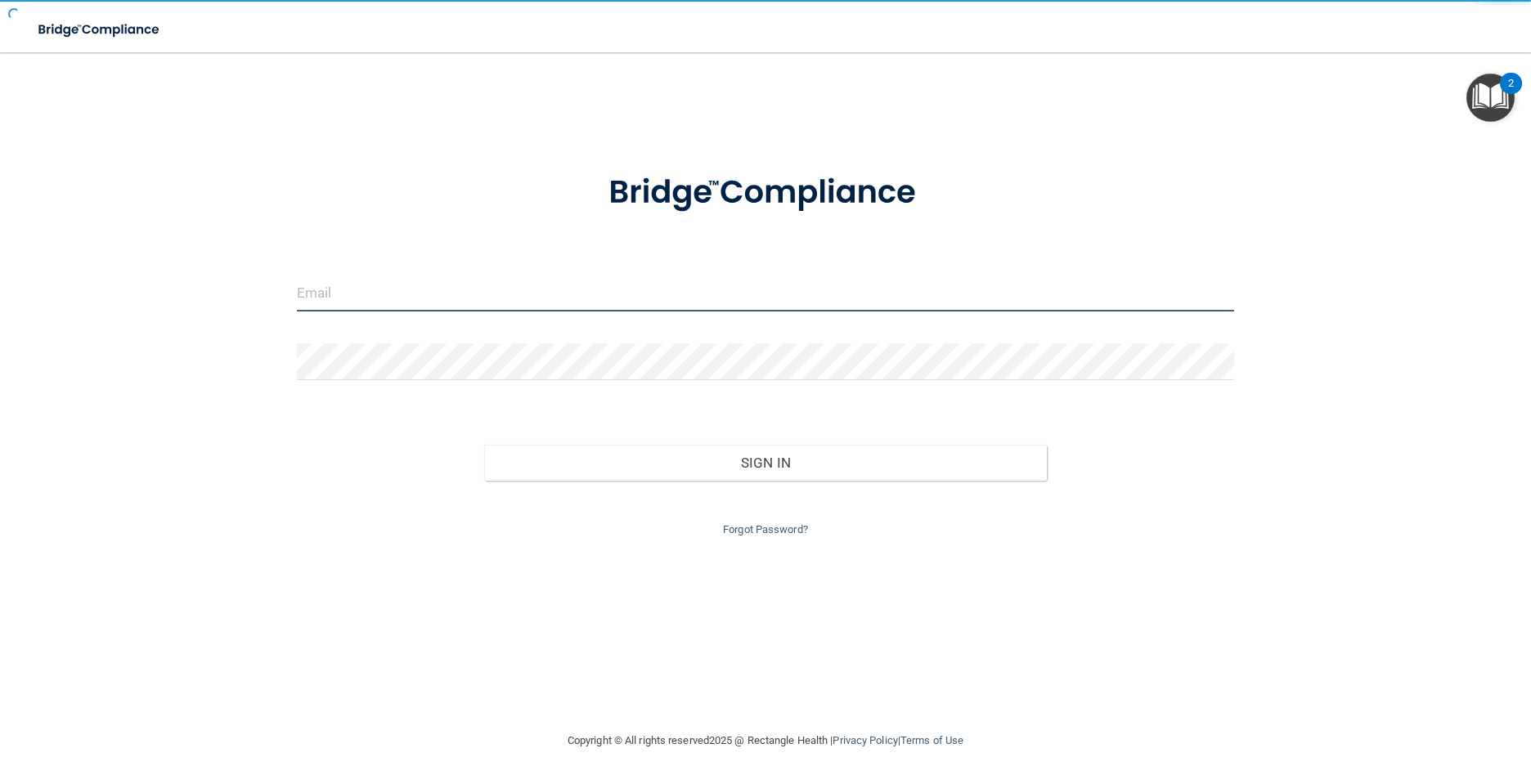
type input "[EMAIL_ADDRESS][DOMAIN_NAME]"
